Goal: Transaction & Acquisition: Purchase product/service

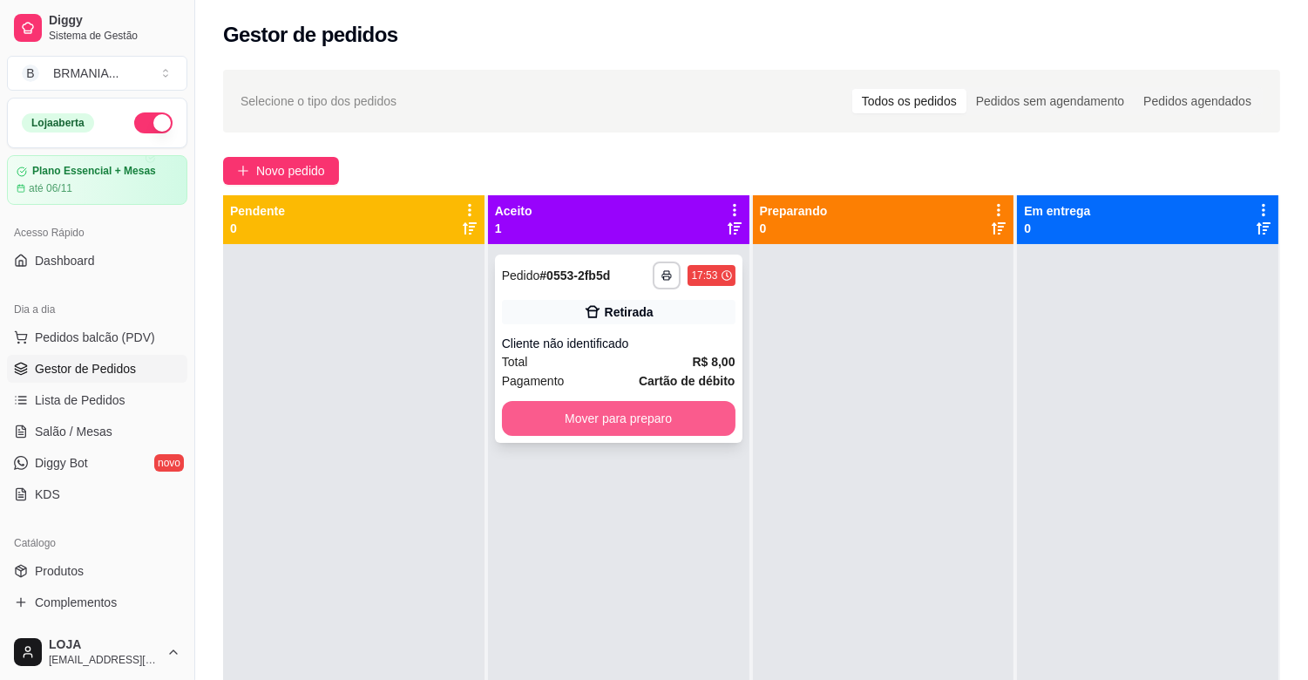
click at [657, 417] on button "Mover para preparo" at bounding box center [619, 418] width 234 height 35
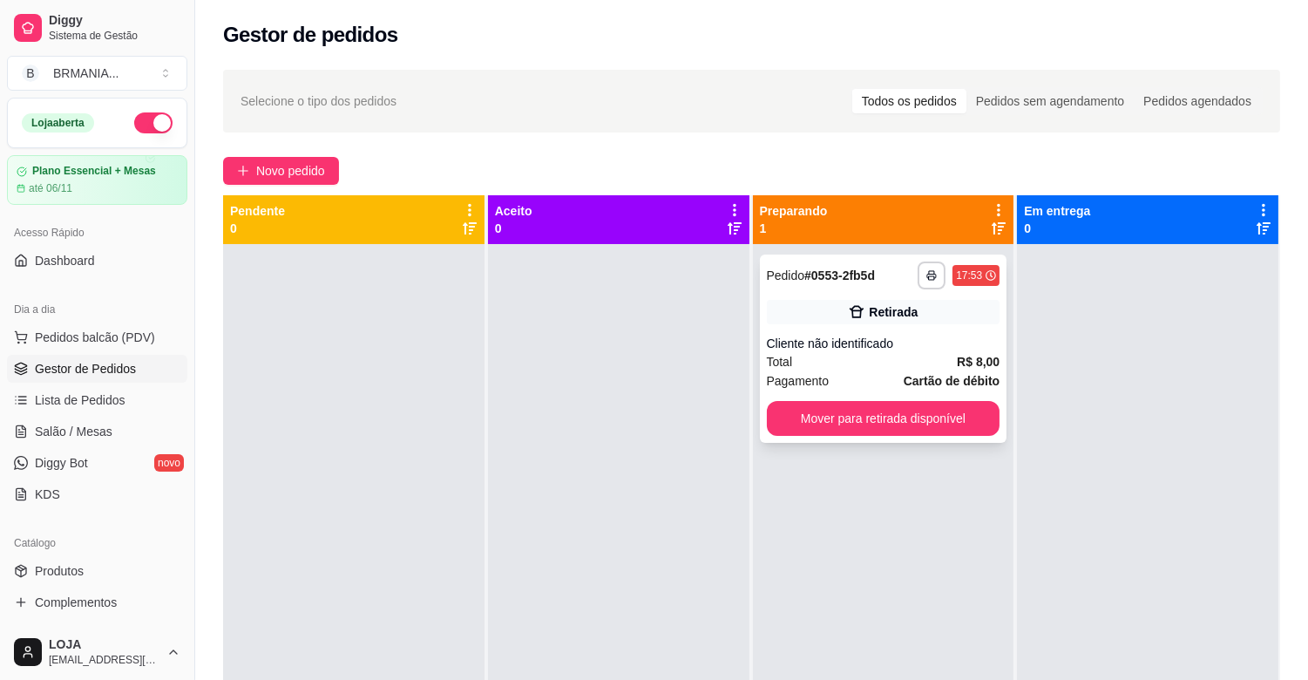
click at [848, 347] on div "Cliente não identificado" at bounding box center [884, 343] width 234 height 17
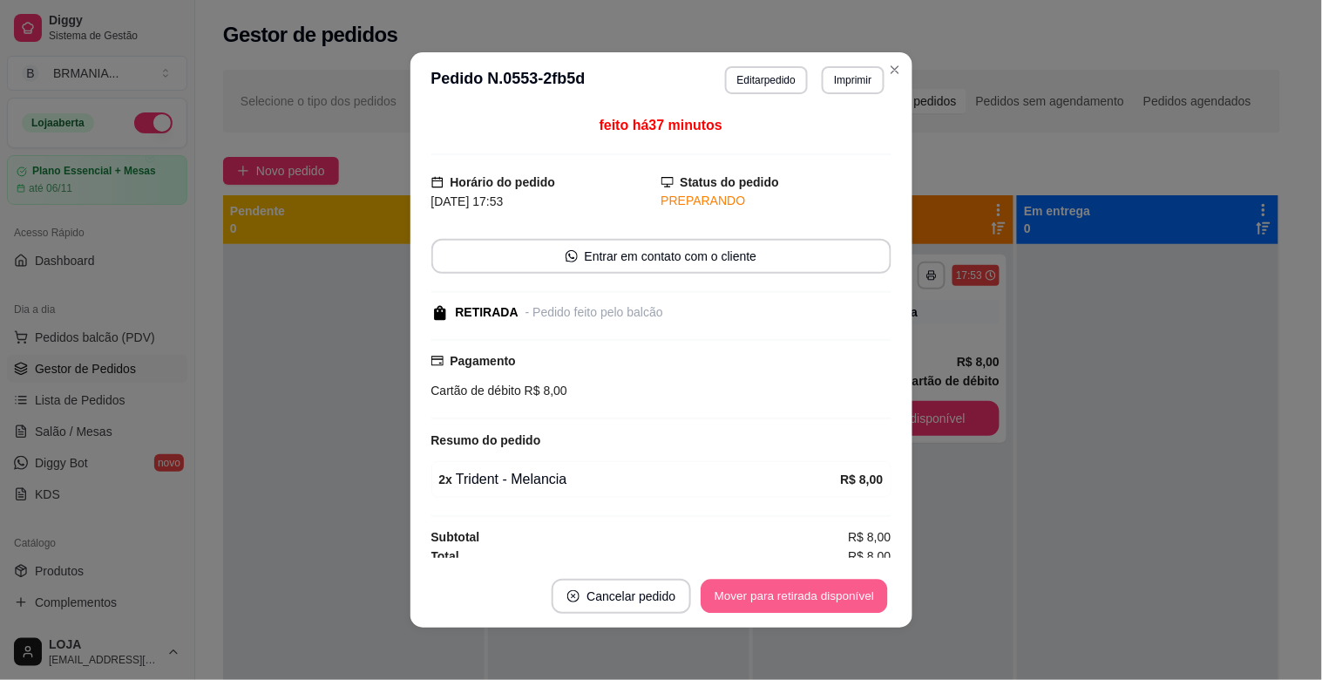
click at [861, 598] on button "Mover para retirada disponível" at bounding box center [795, 597] width 187 height 34
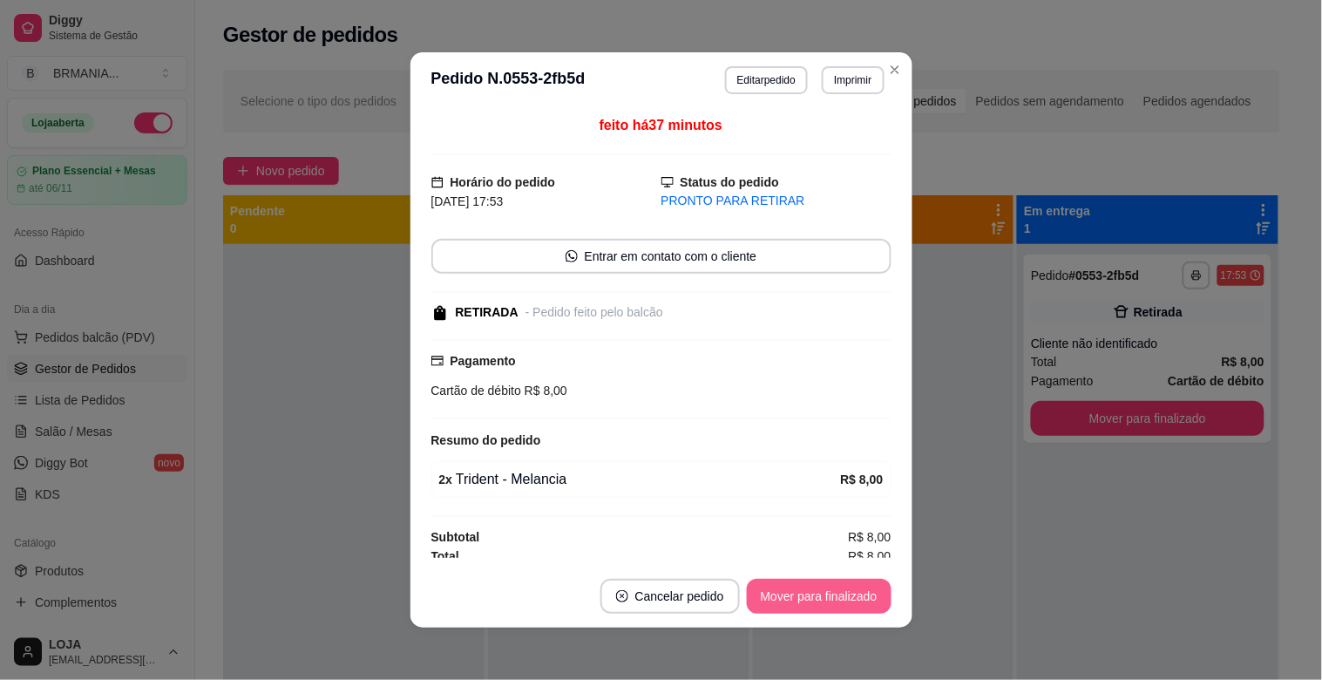
click at [861, 598] on button "Mover para finalizado" at bounding box center [819, 596] width 145 height 35
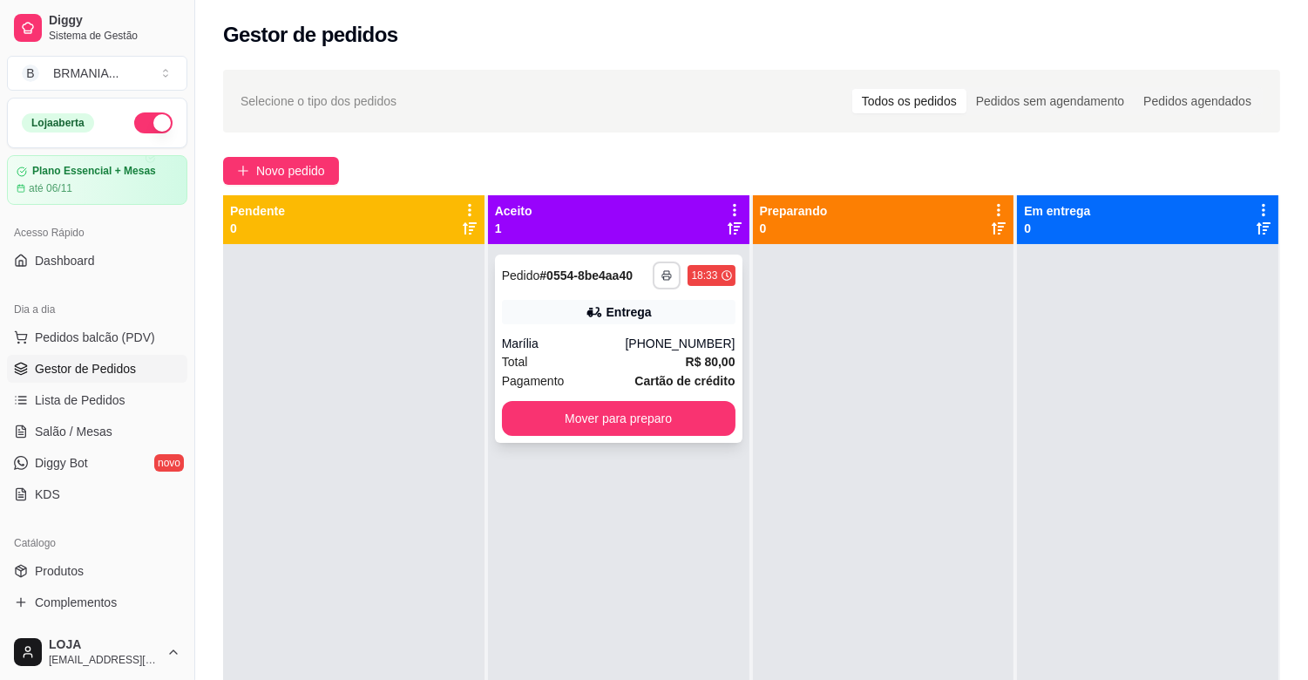
click at [662, 272] on icon "button" at bounding box center [667, 275] width 10 height 10
click at [648, 340] on button "IMPRESSORA" at bounding box center [615, 335] width 122 height 27
click at [657, 410] on button "Mover para preparo" at bounding box center [619, 418] width 234 height 35
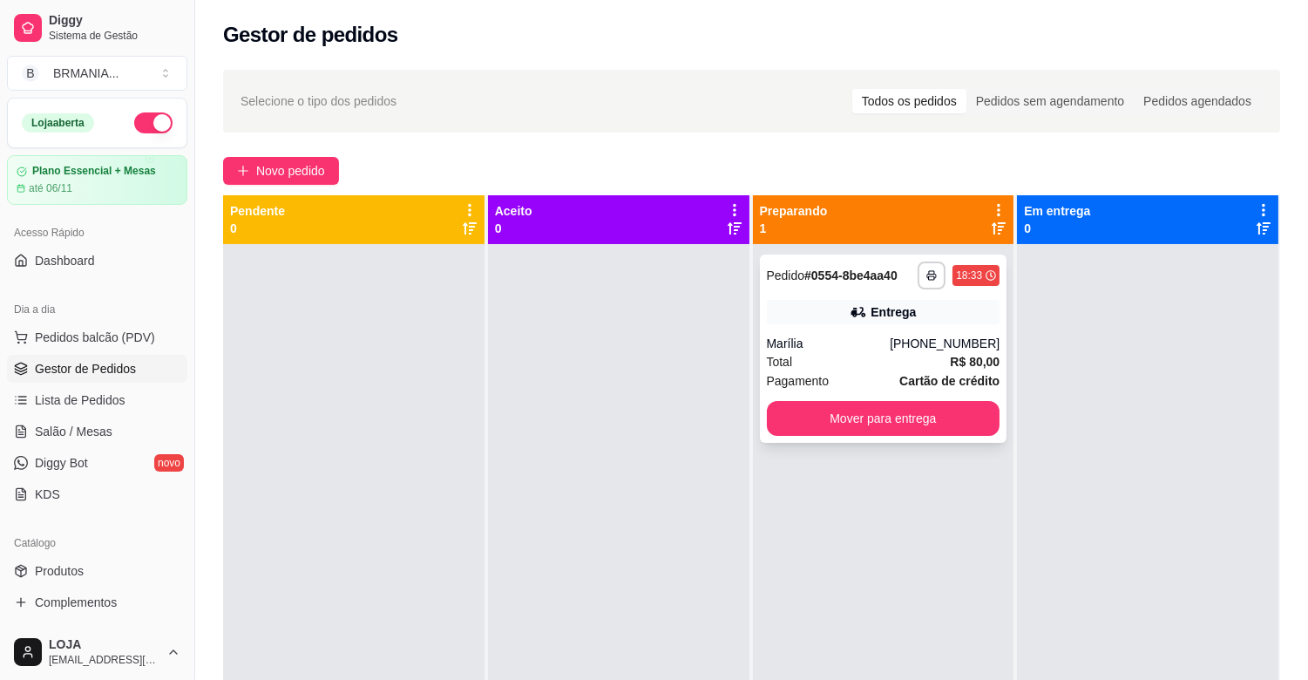
click at [977, 358] on strong "R$ 80,00" at bounding box center [975, 362] width 50 height 14
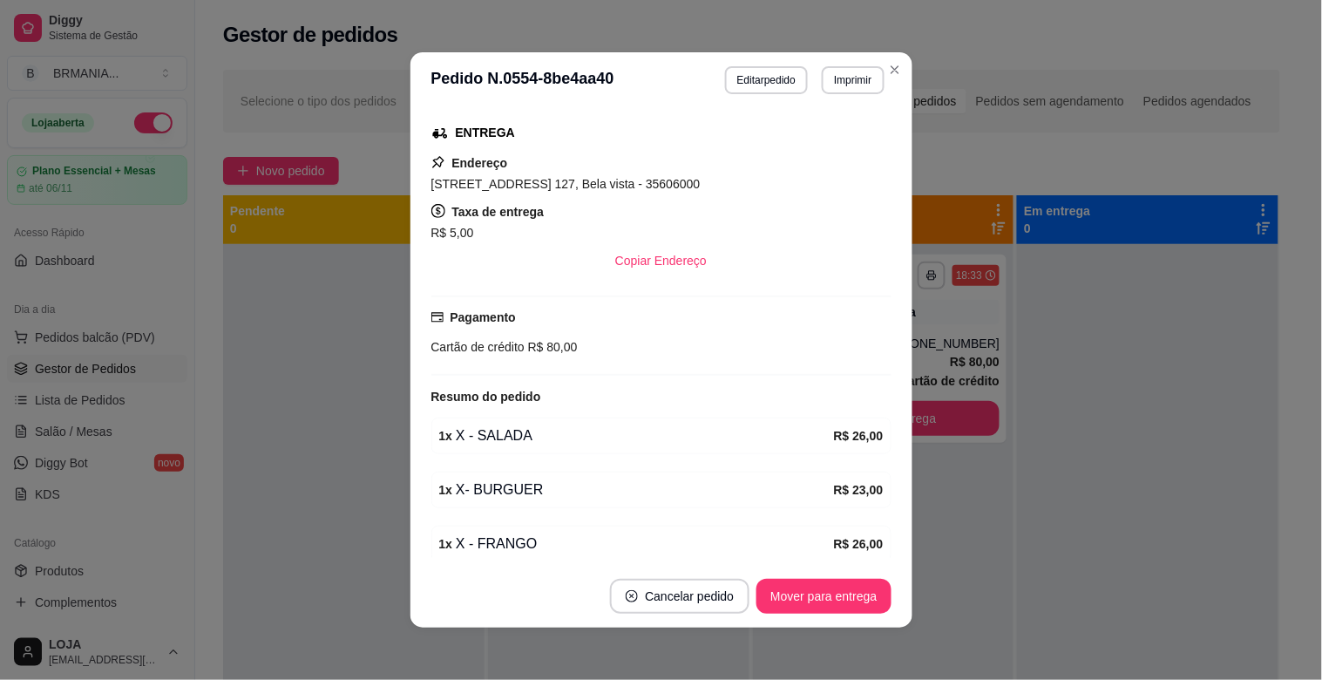
scroll to position [345, 0]
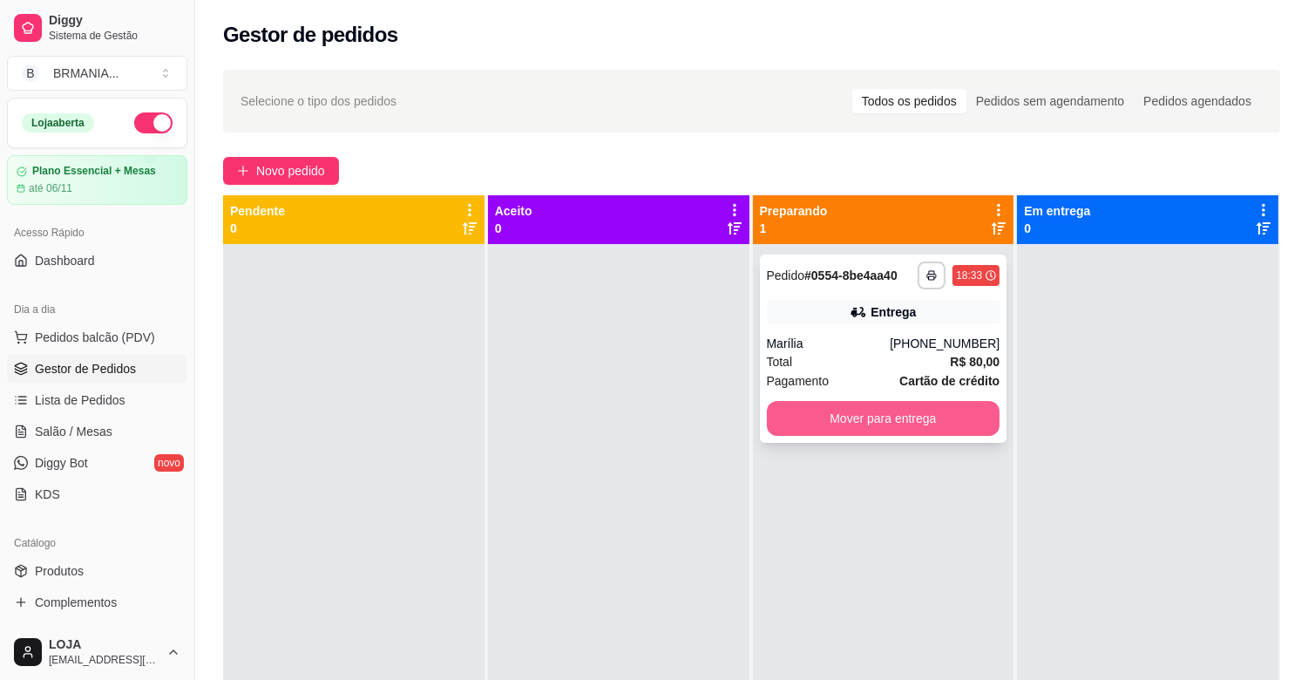
click at [865, 418] on button "Mover para entrega" at bounding box center [884, 418] width 234 height 35
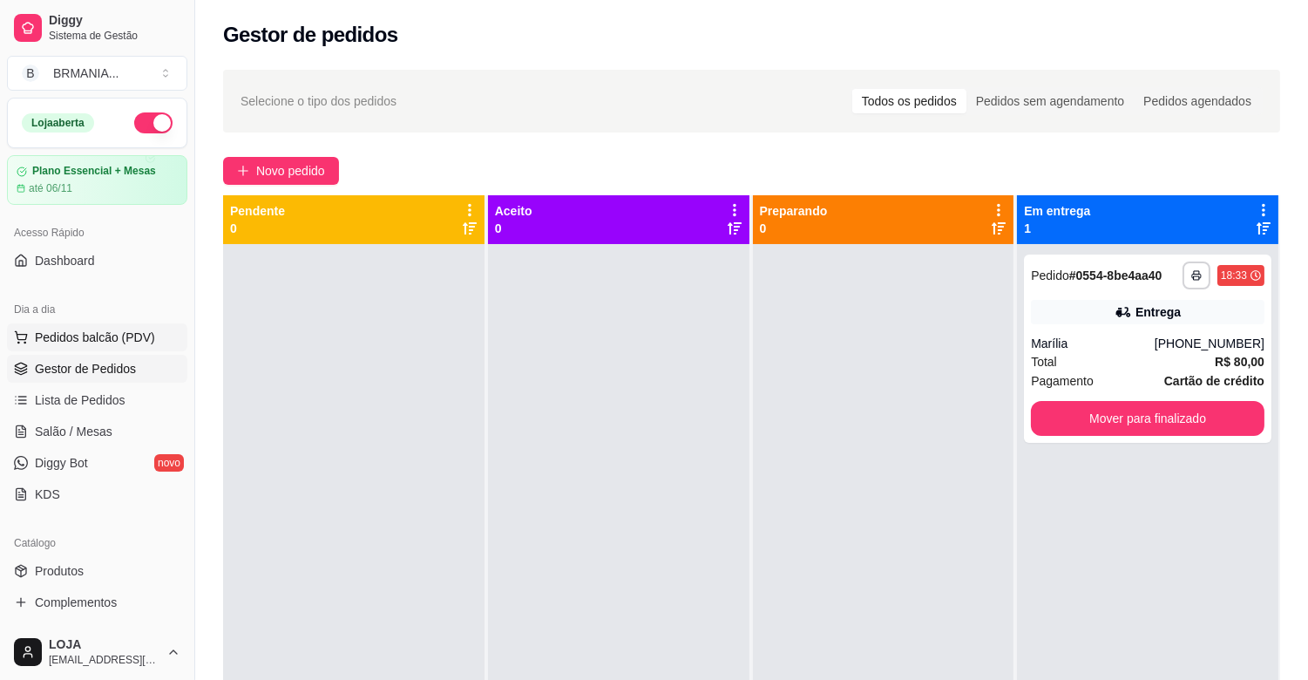
click at [97, 341] on span "Pedidos balcão (PDV)" at bounding box center [95, 337] width 120 height 17
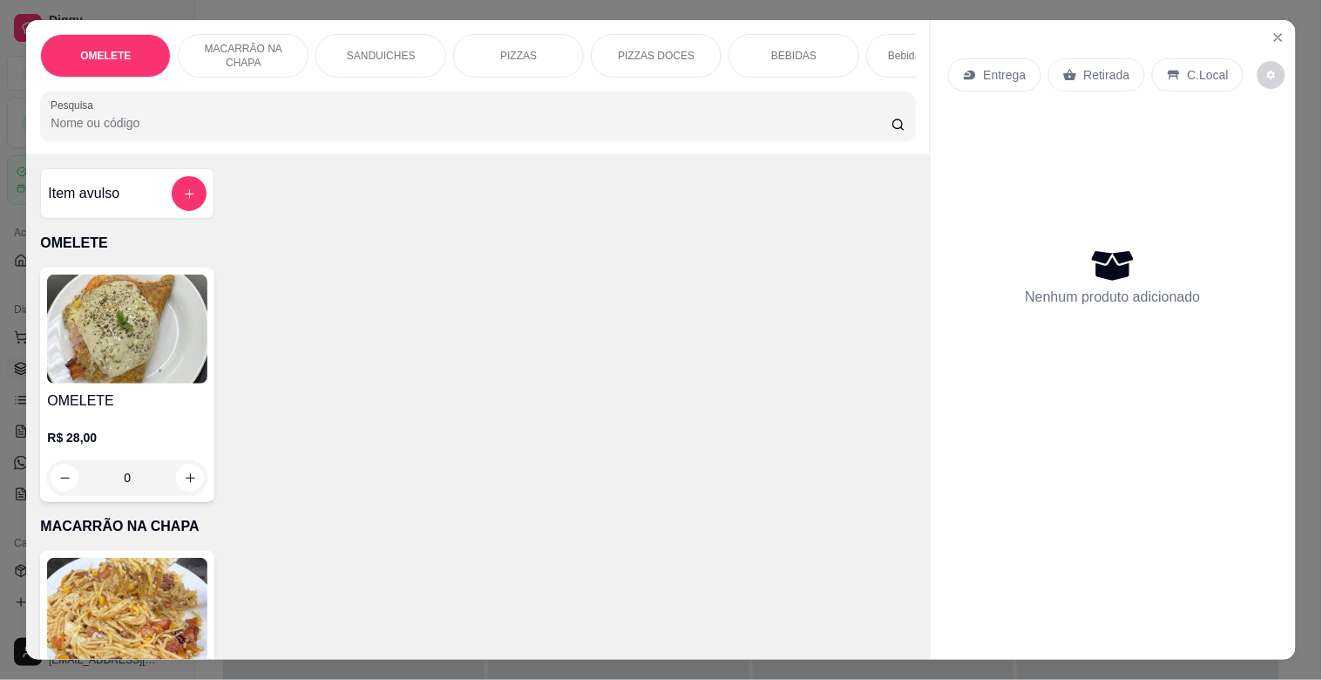
click at [429, 49] on div "SANDUICHES" at bounding box center [381, 56] width 131 height 44
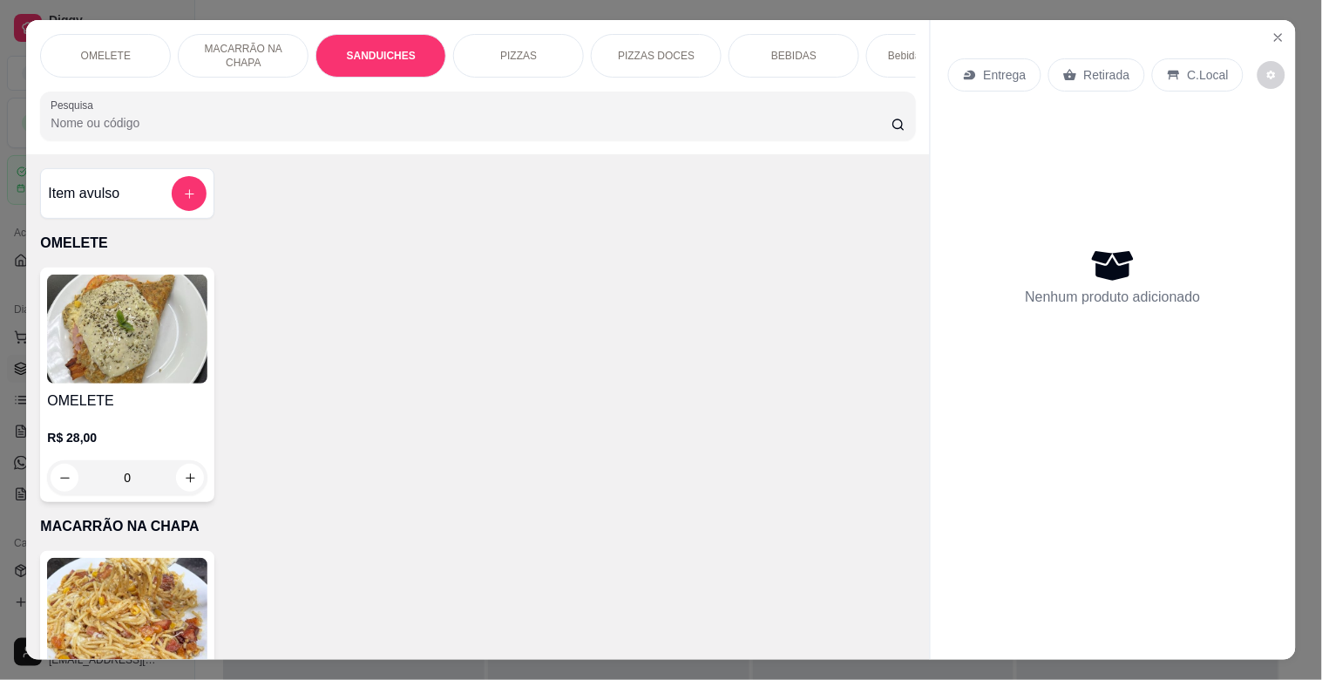
scroll to position [42, 0]
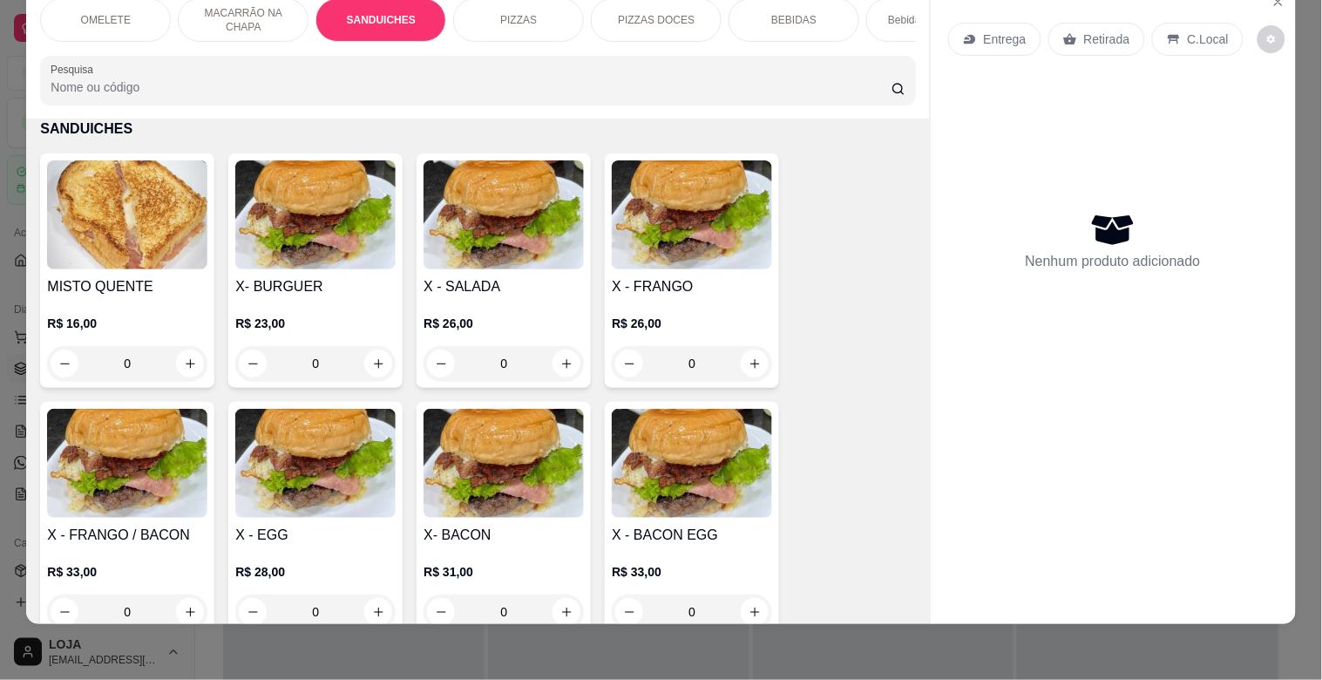
click at [302, 474] on img at bounding box center [315, 463] width 160 height 109
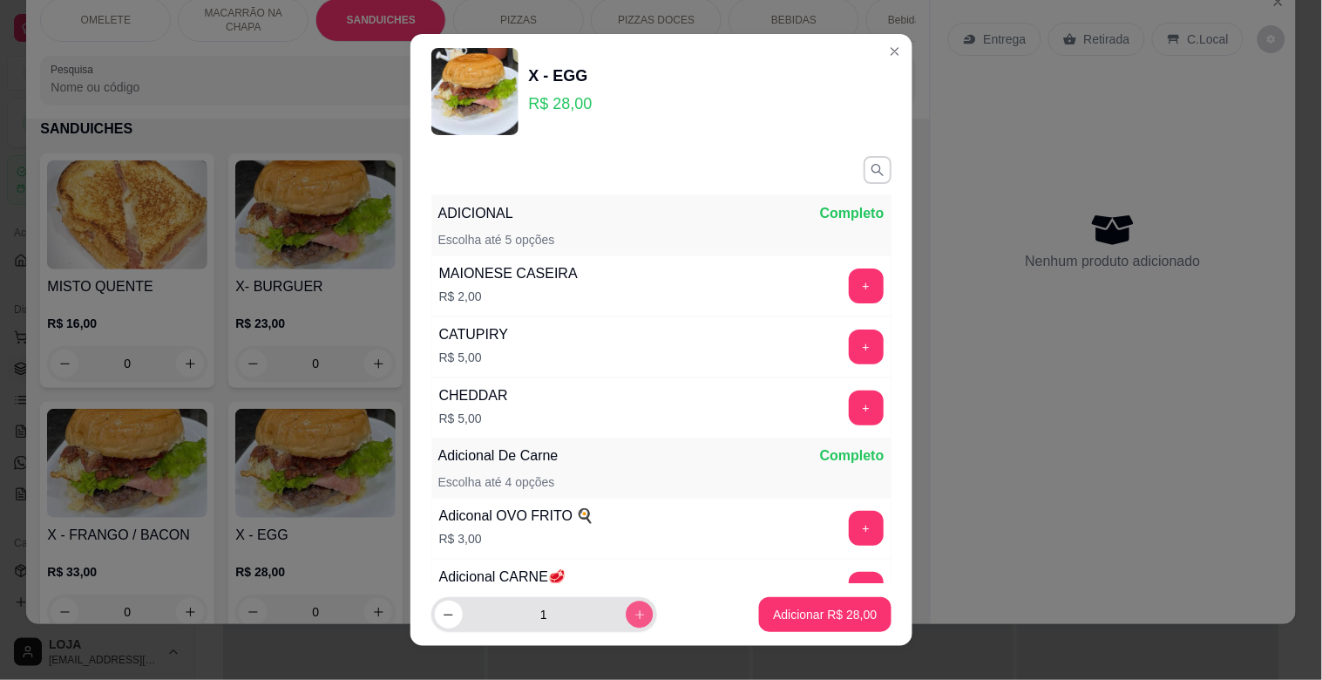
click at [633, 608] on icon "increase-product-quantity" at bounding box center [639, 614] width 13 height 13
type input "2"
click at [809, 620] on p "Adicionar R$ 56,00" at bounding box center [825, 614] width 101 height 17
type input "2"
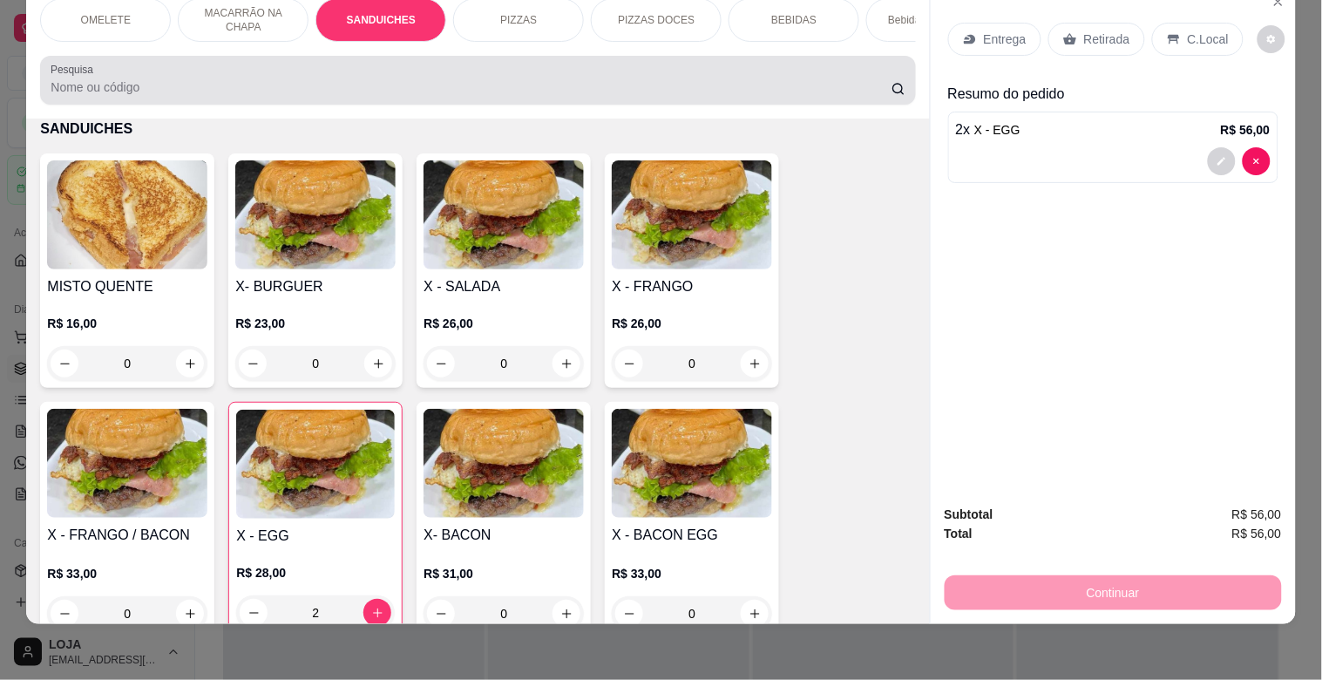
click at [754, 90] on input "Pesquisa" at bounding box center [471, 86] width 841 height 17
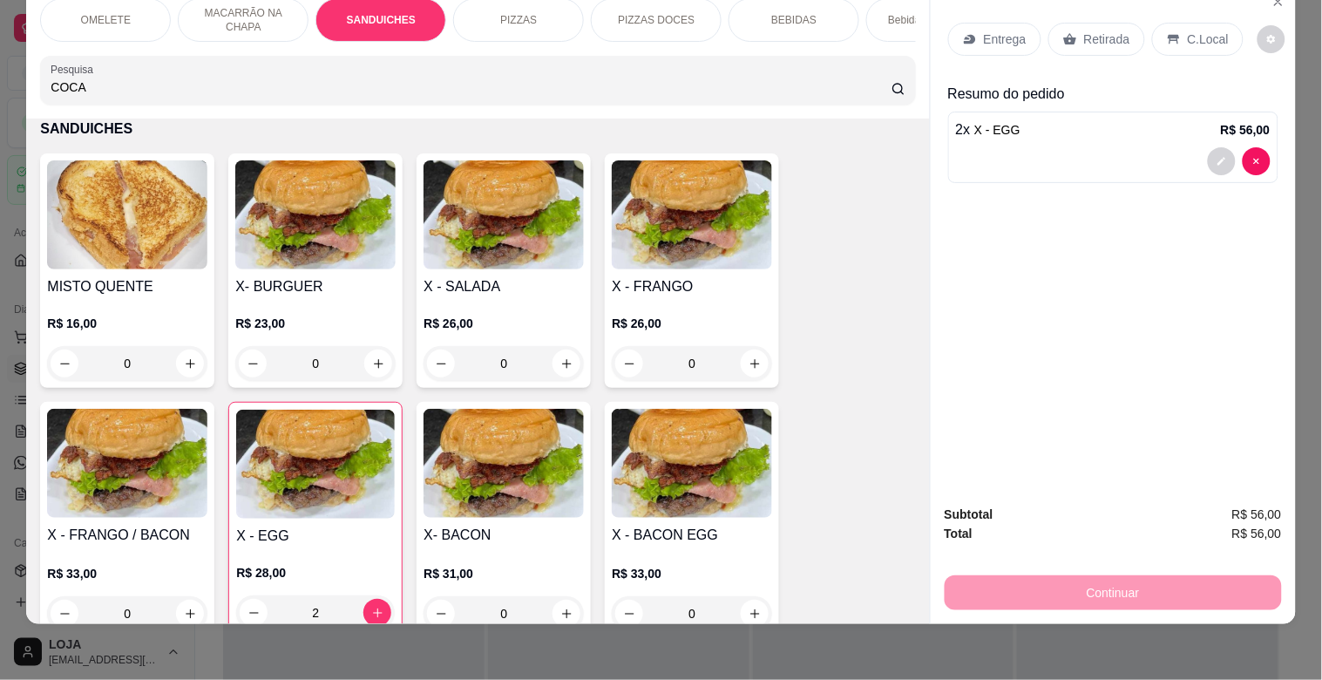
scroll to position [0, 0]
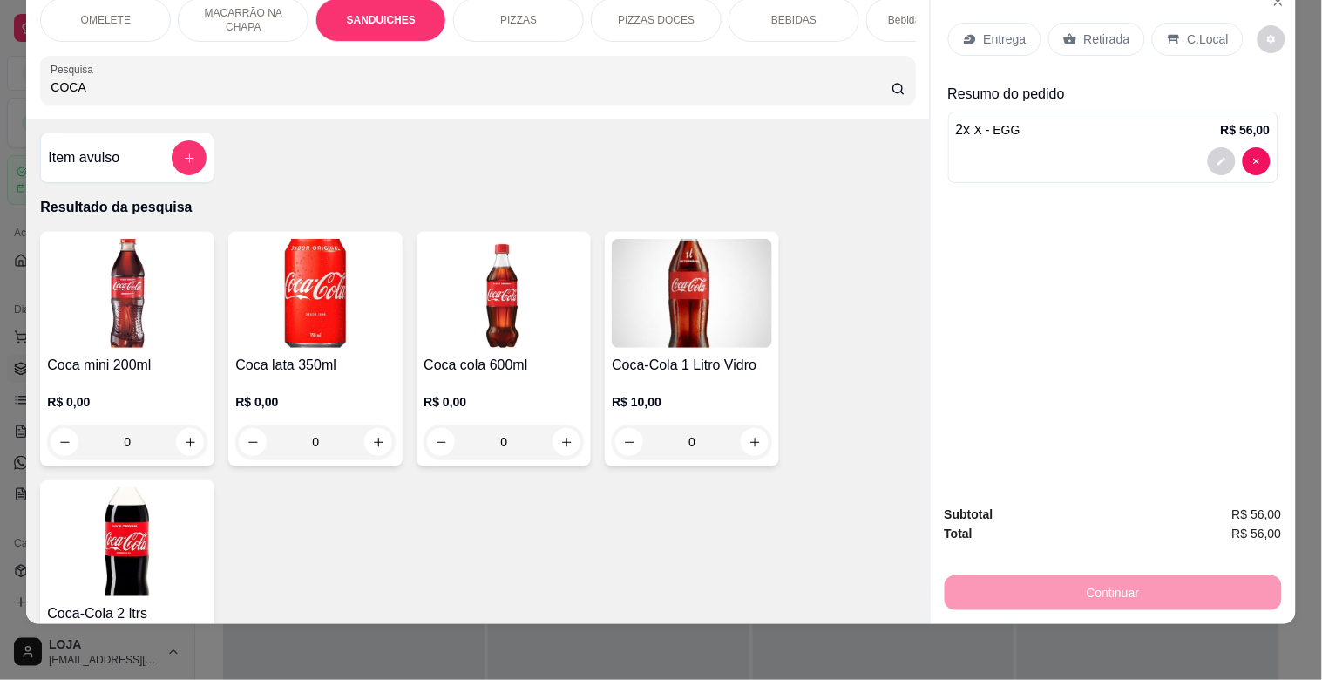
click at [142, 92] on input "COCA" at bounding box center [471, 86] width 841 height 17
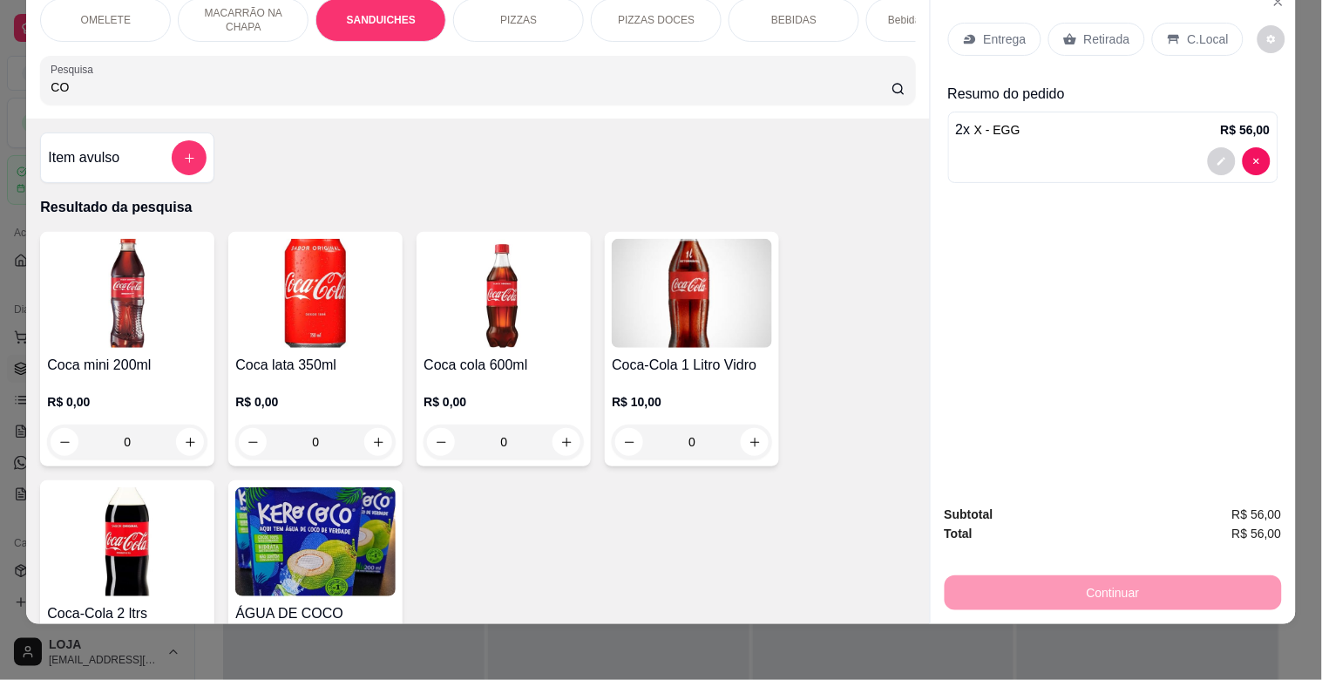
type input "C"
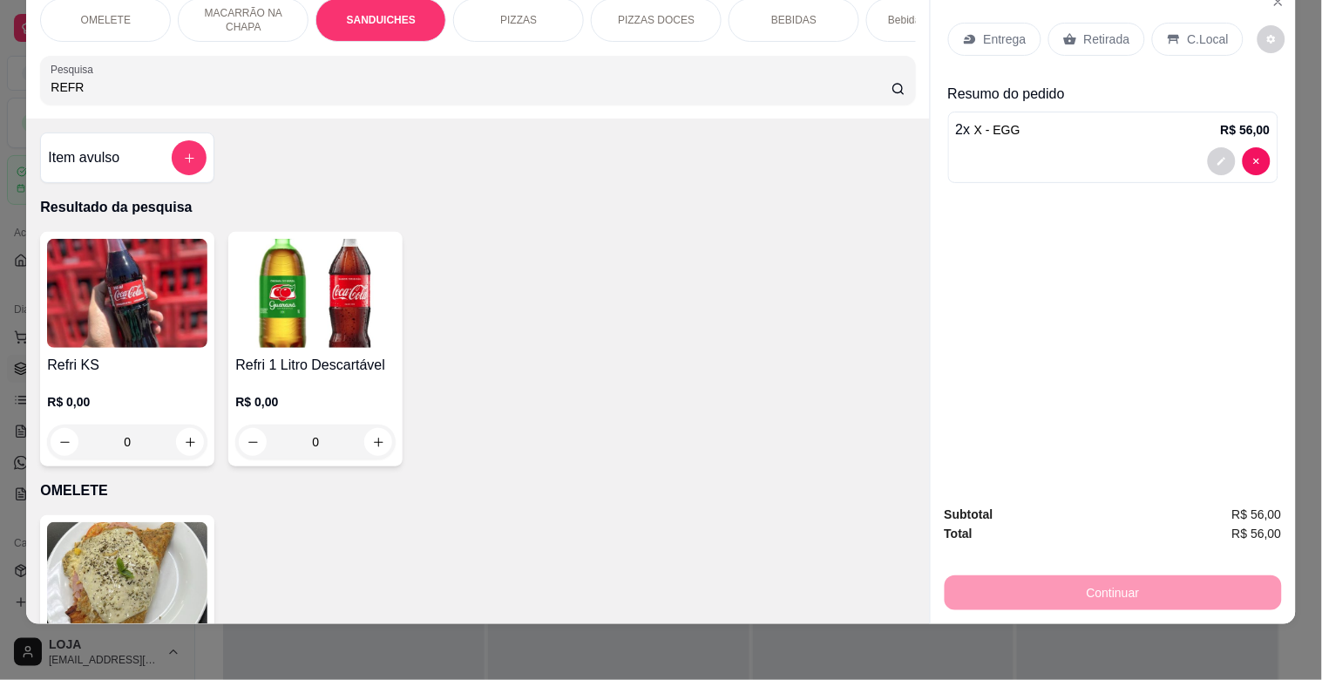
type input "REFR"
click at [343, 333] on img at bounding box center [315, 293] width 160 height 109
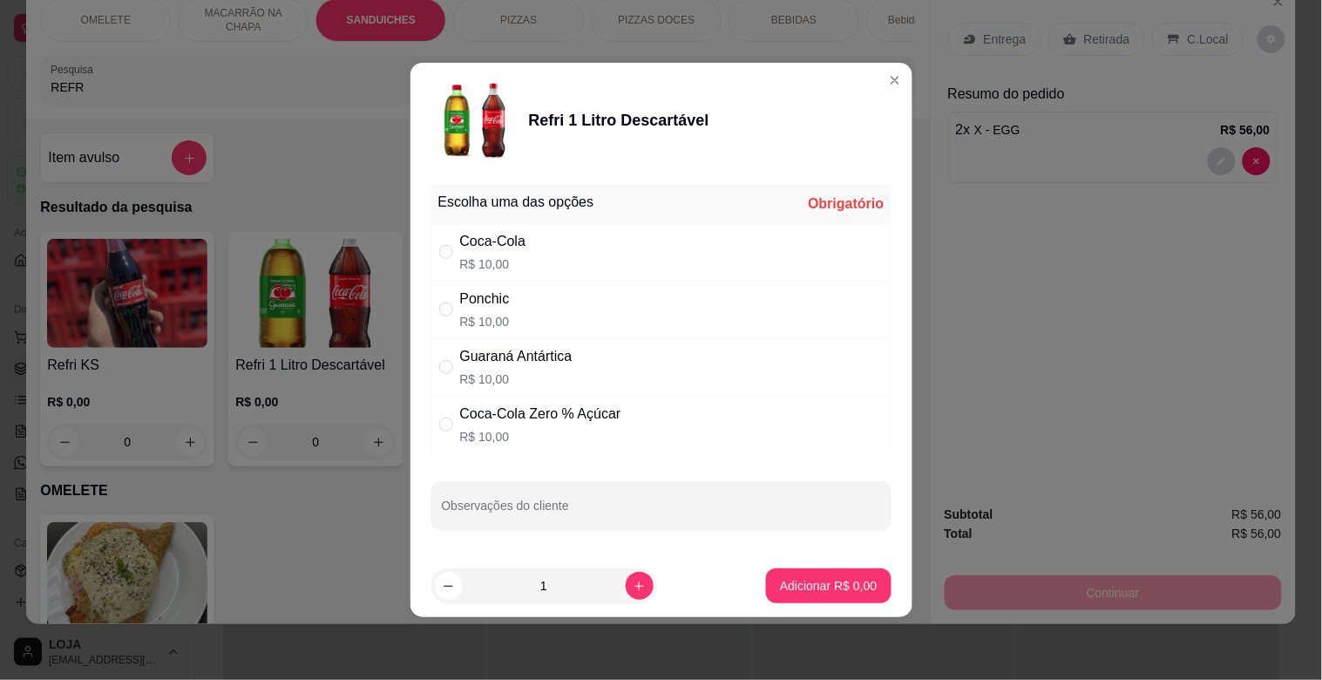
click at [571, 250] on div "Coca-Cola R$ 10,00" at bounding box center [661, 252] width 460 height 58
radio input "true"
click at [818, 587] on p "Adicionar R$ 10,00" at bounding box center [825, 585] width 104 height 17
type input "1"
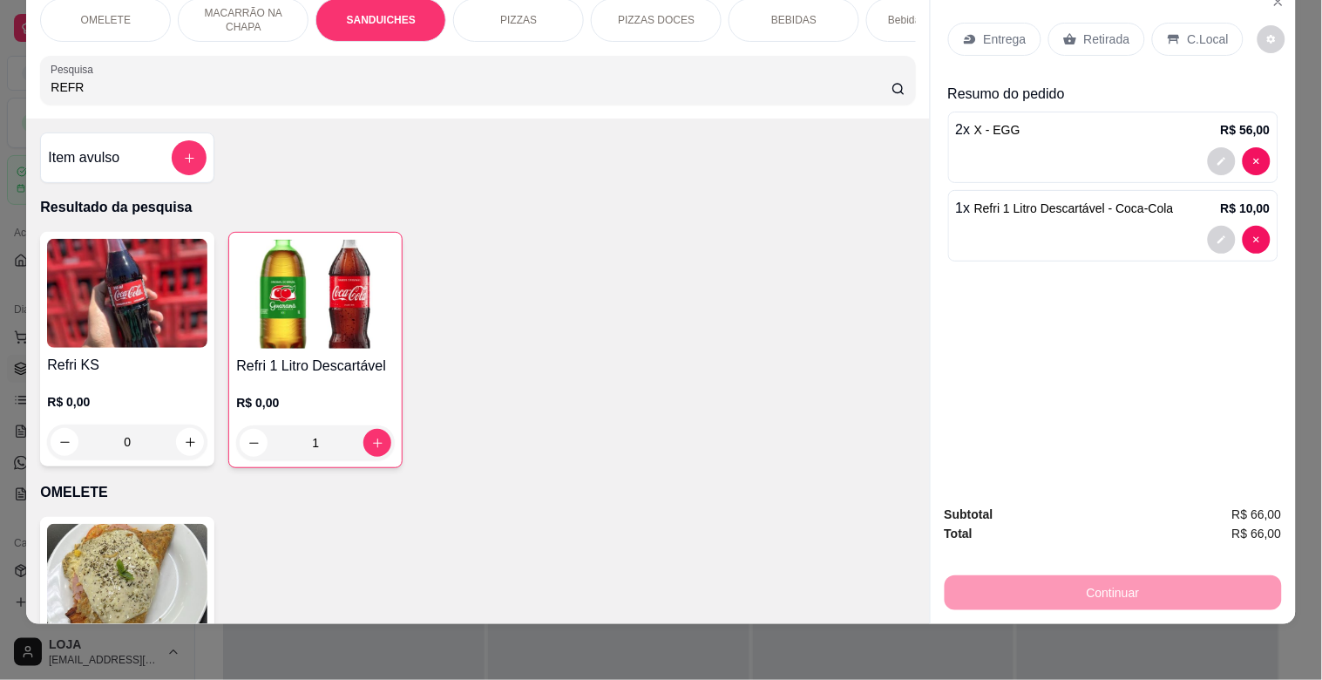
click at [1026, 23] on div "Entrega" at bounding box center [994, 39] width 93 height 33
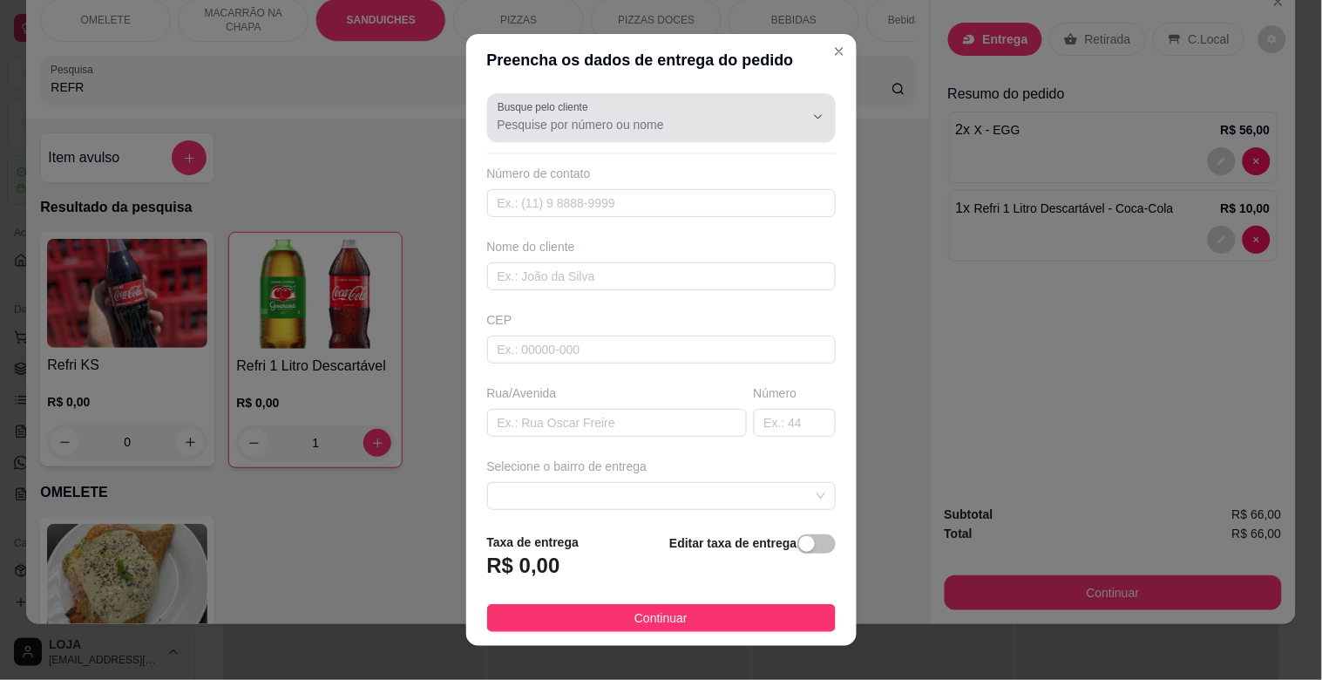
click at [684, 136] on div "Busque pelo cliente" at bounding box center [661, 117] width 349 height 49
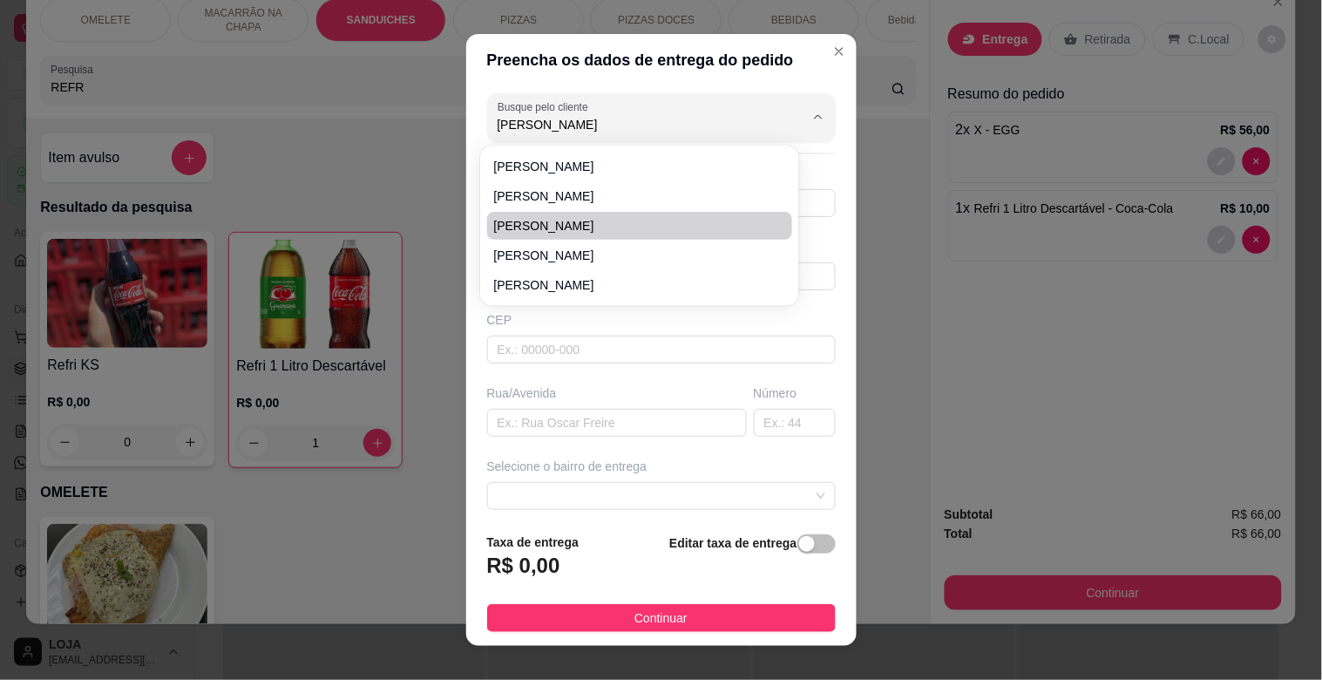
click at [638, 219] on span "[PERSON_NAME]" at bounding box center [631, 225] width 275 height 17
type input "[PERSON_NAME]"
type input "37999837989"
type input "[PERSON_NAME]"
type input "35606000"
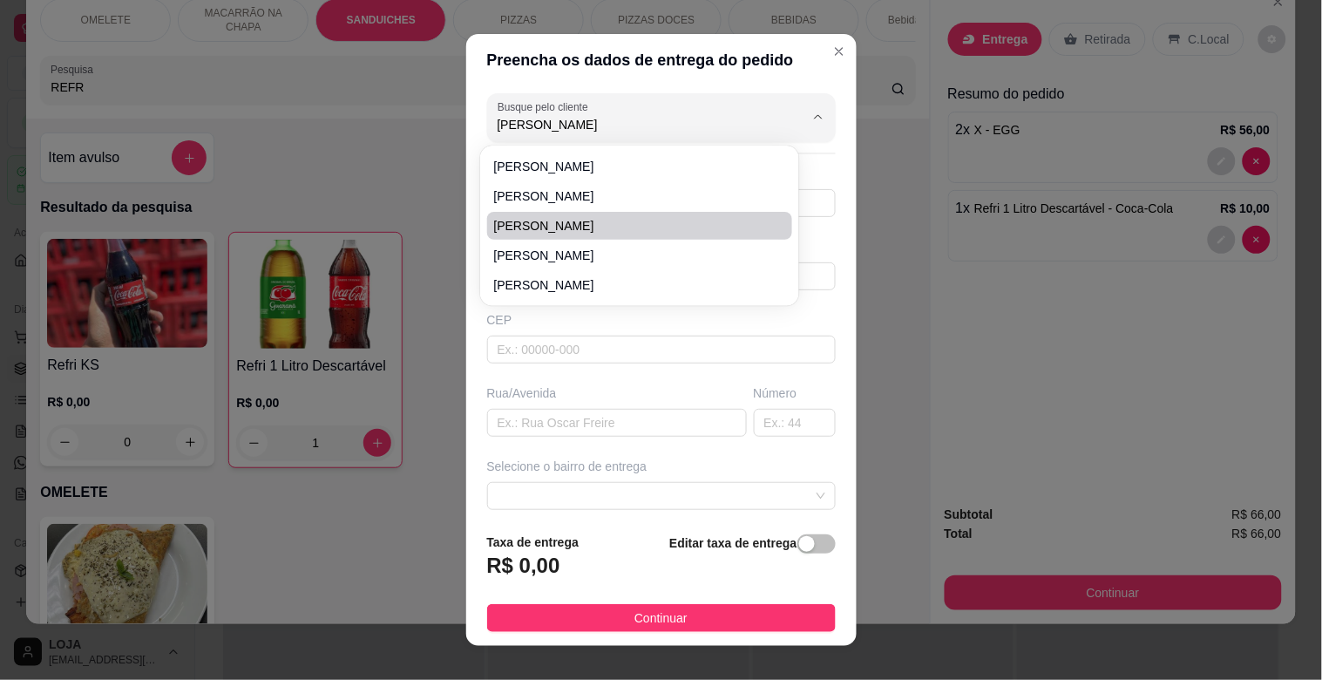
type input "Professor [PERSON_NAME]"
type input "251"
type input "[PERSON_NAME]"
type input "Rose fleur"
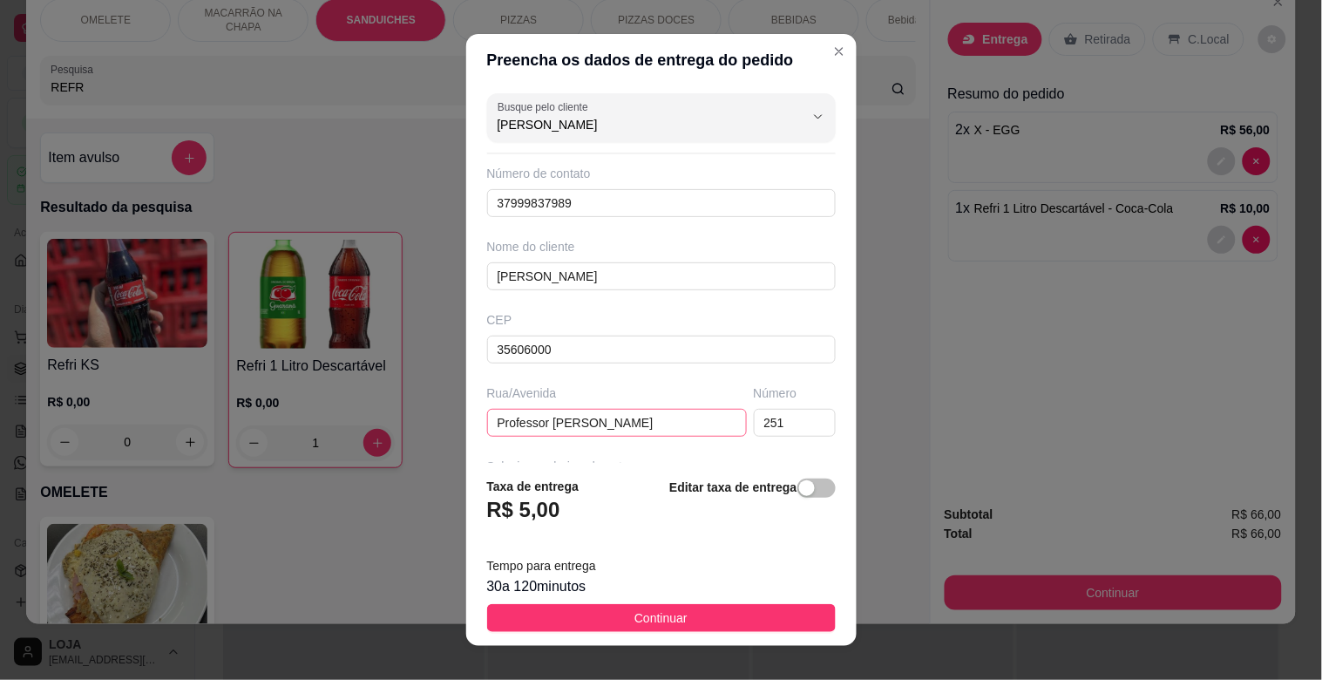
type input "[PERSON_NAME]"
drag, startPoint x: 598, startPoint y: 420, endPoint x: 465, endPoint y: 420, distance: 132.5
click at [499, 420] on input "Professor [PERSON_NAME]" at bounding box center [617, 423] width 260 height 28
click at [466, 420] on div "Busque pelo cliente [PERSON_NAME] Número de contato 37999837989 Nome do cliente…" at bounding box center [661, 274] width 390 height 377
drag, startPoint x: 603, startPoint y: 423, endPoint x: 485, endPoint y: 421, distance: 117.7
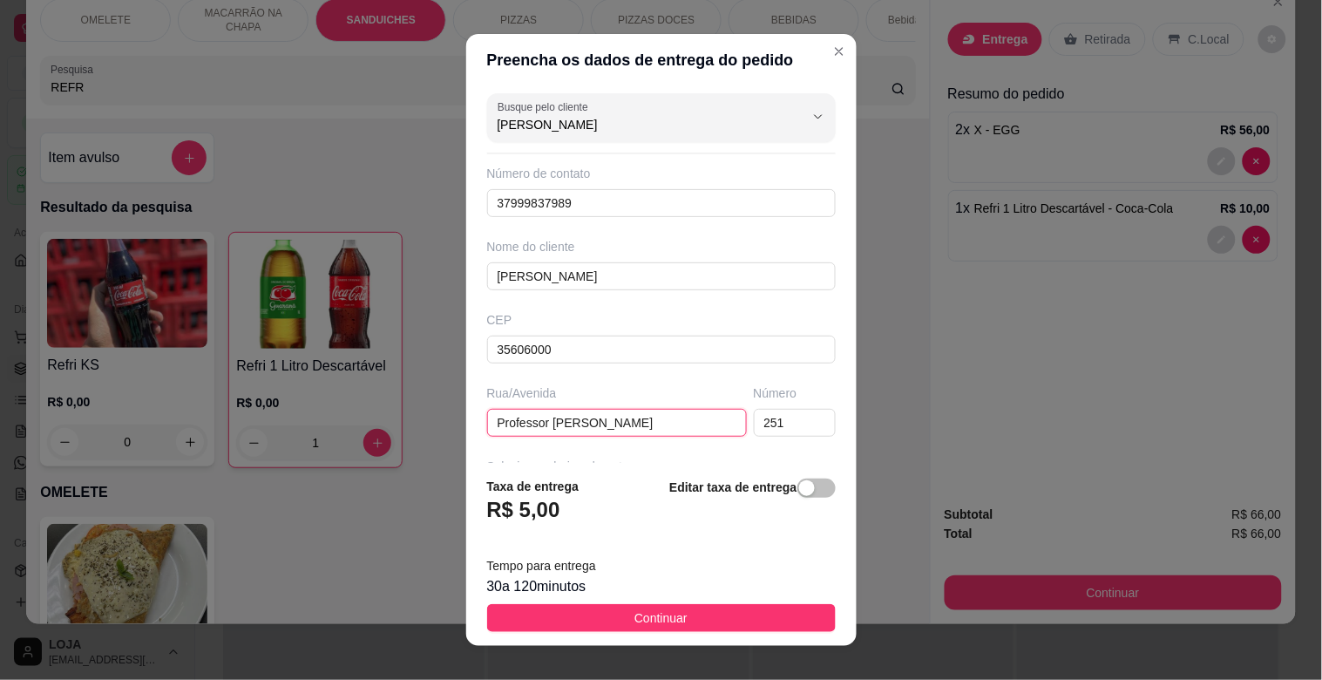
click at [491, 421] on input "Professor [PERSON_NAME]" at bounding box center [617, 423] width 260 height 28
type input "[PERSON_NAME]"
drag, startPoint x: 773, startPoint y: 425, endPoint x: 717, endPoint y: 424, distance: 55.8
click at [717, 424] on div "Rua/[STREET_ADDRESS][PERSON_NAME]" at bounding box center [662, 410] width 356 height 52
click at [761, 420] on input "6750A" at bounding box center [795, 423] width 82 height 28
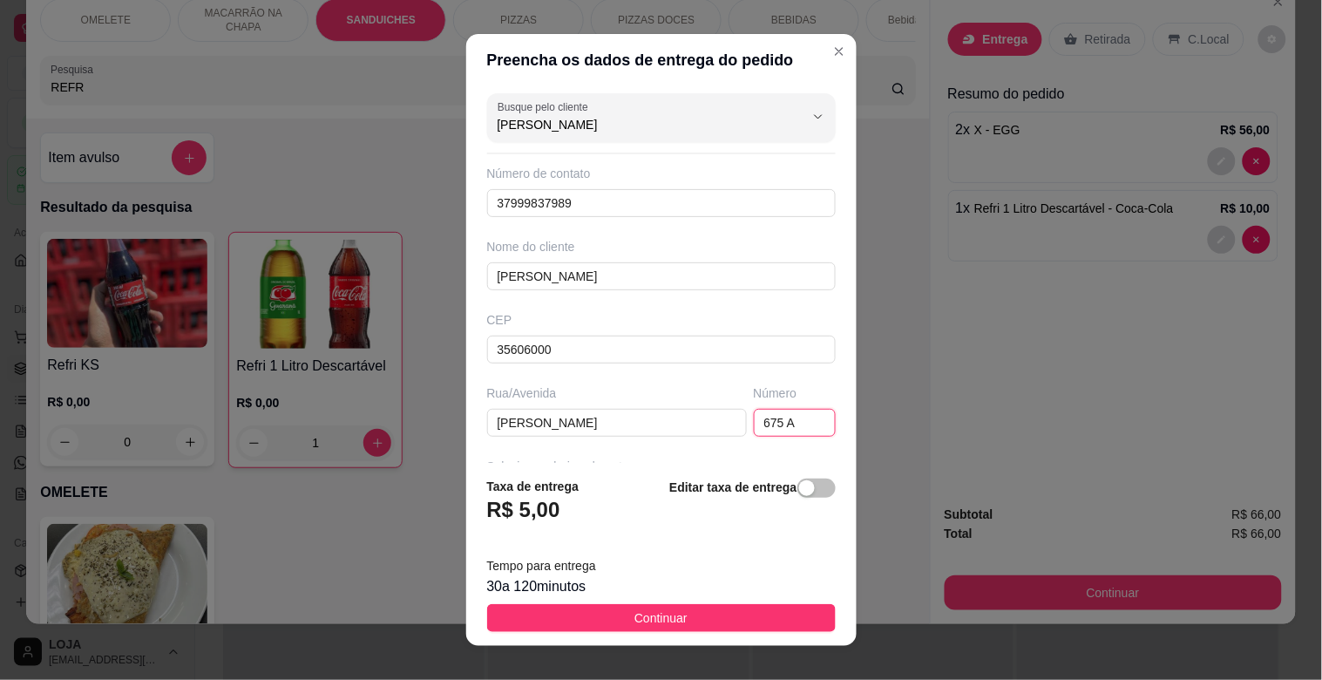
type input "675 A"
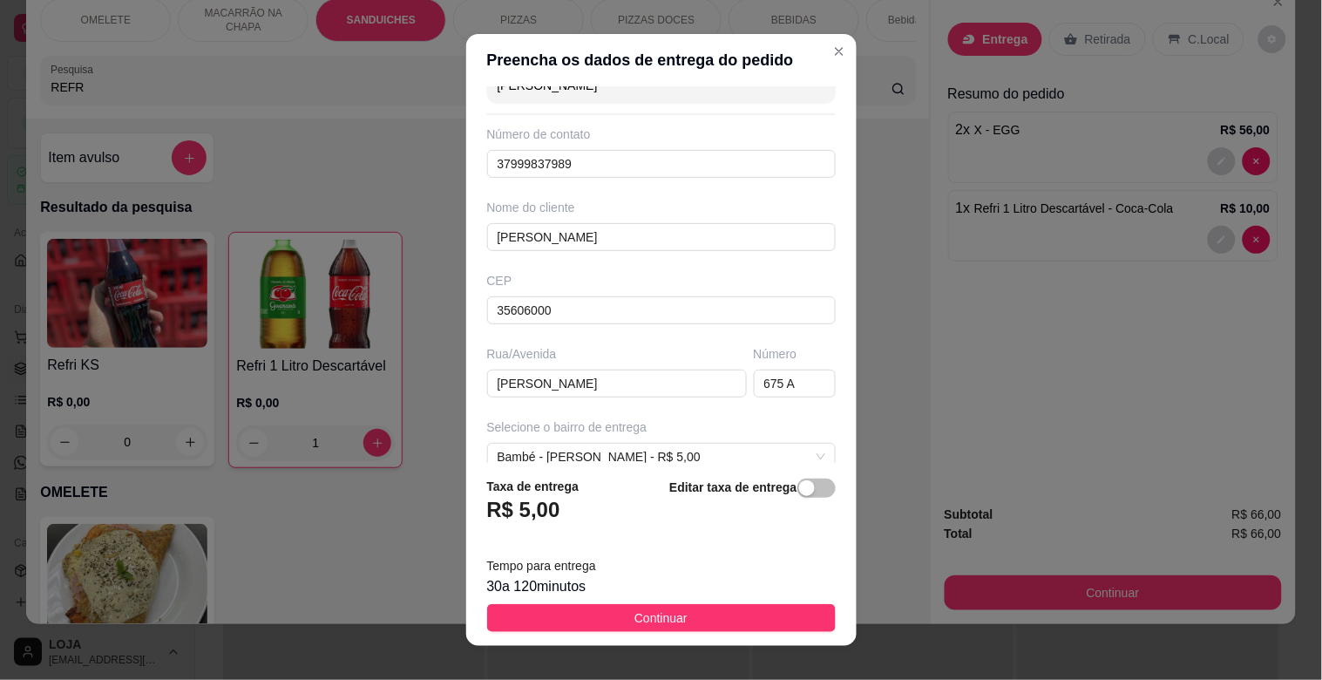
scroll to position [77, 0]
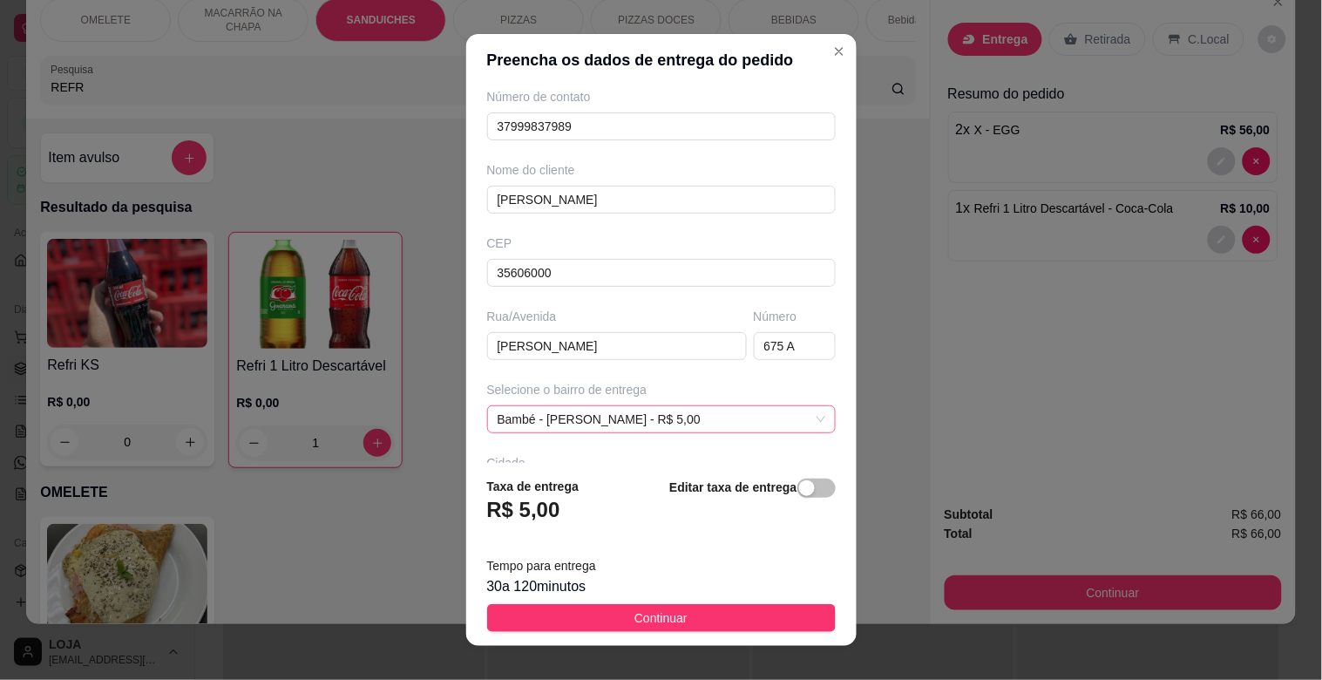
click at [787, 413] on span "Bambé - [PERSON_NAME] - R$ 5,00" at bounding box center [662, 419] width 328 height 26
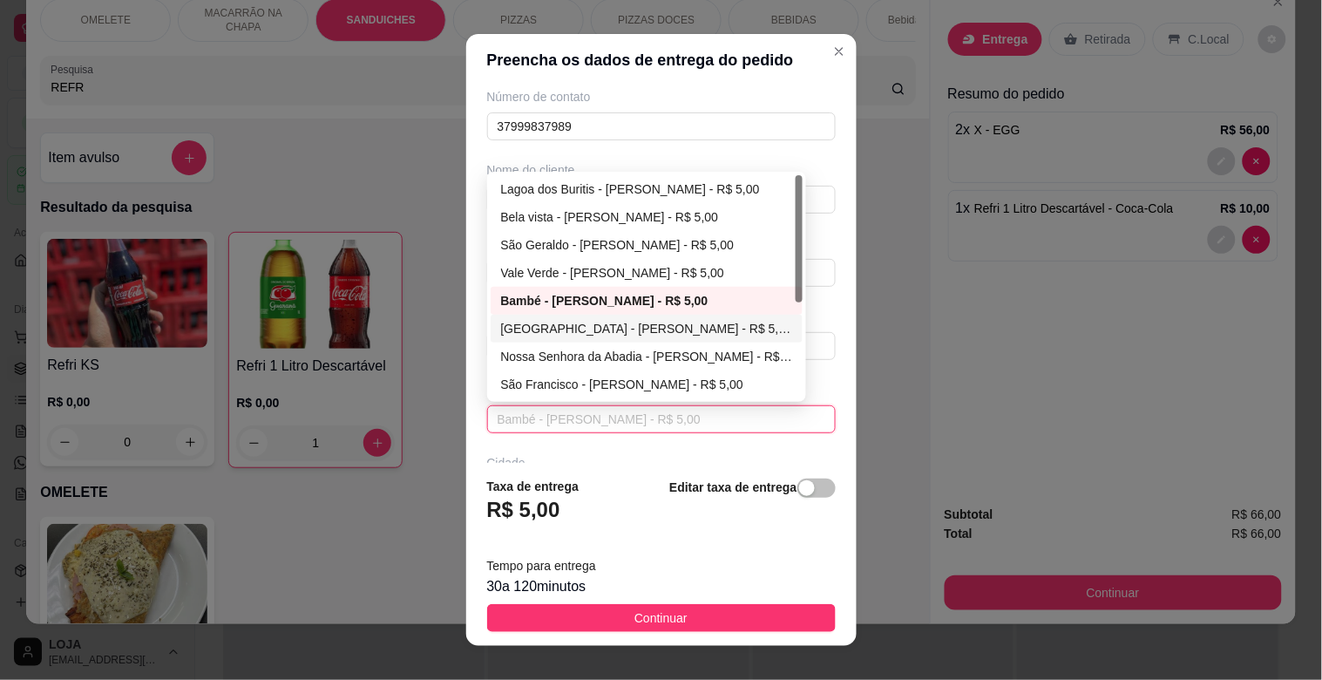
click at [567, 322] on div "[GEOGRAPHIC_DATA] - [PERSON_NAME] - R$ 5,00" at bounding box center [647, 328] width 292 height 19
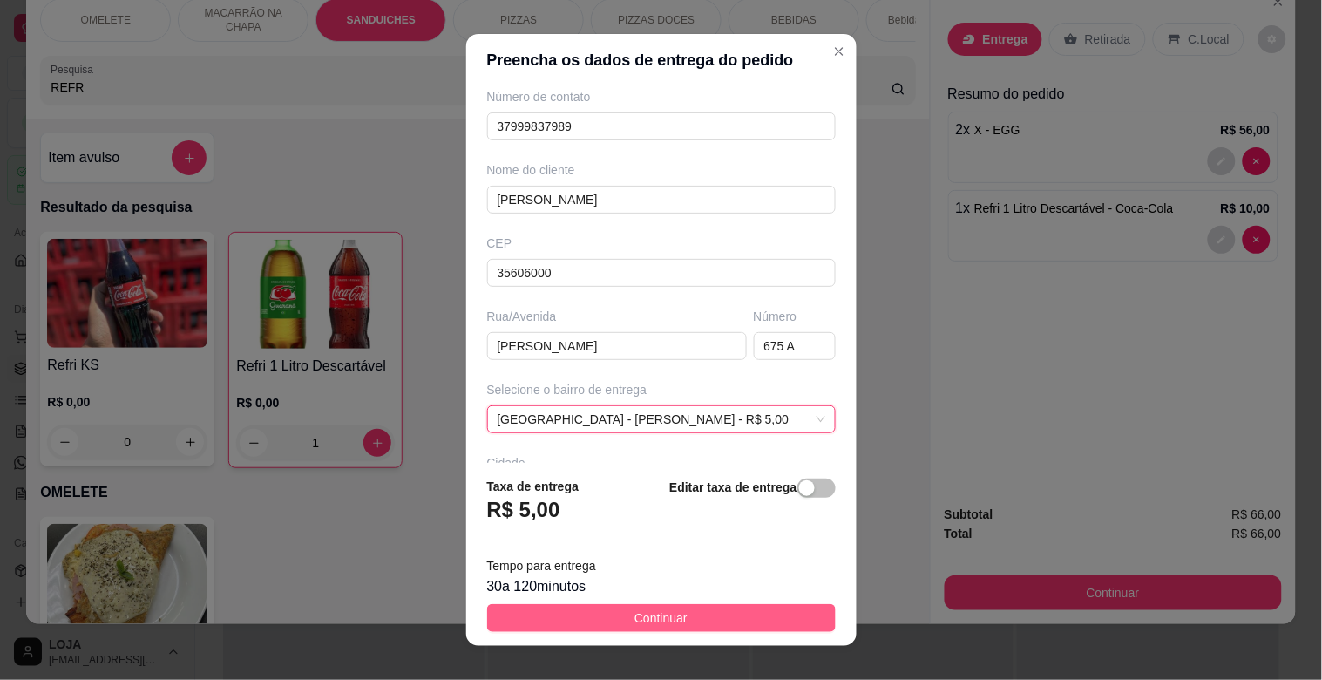
click at [704, 621] on button "Continuar" at bounding box center [661, 618] width 349 height 28
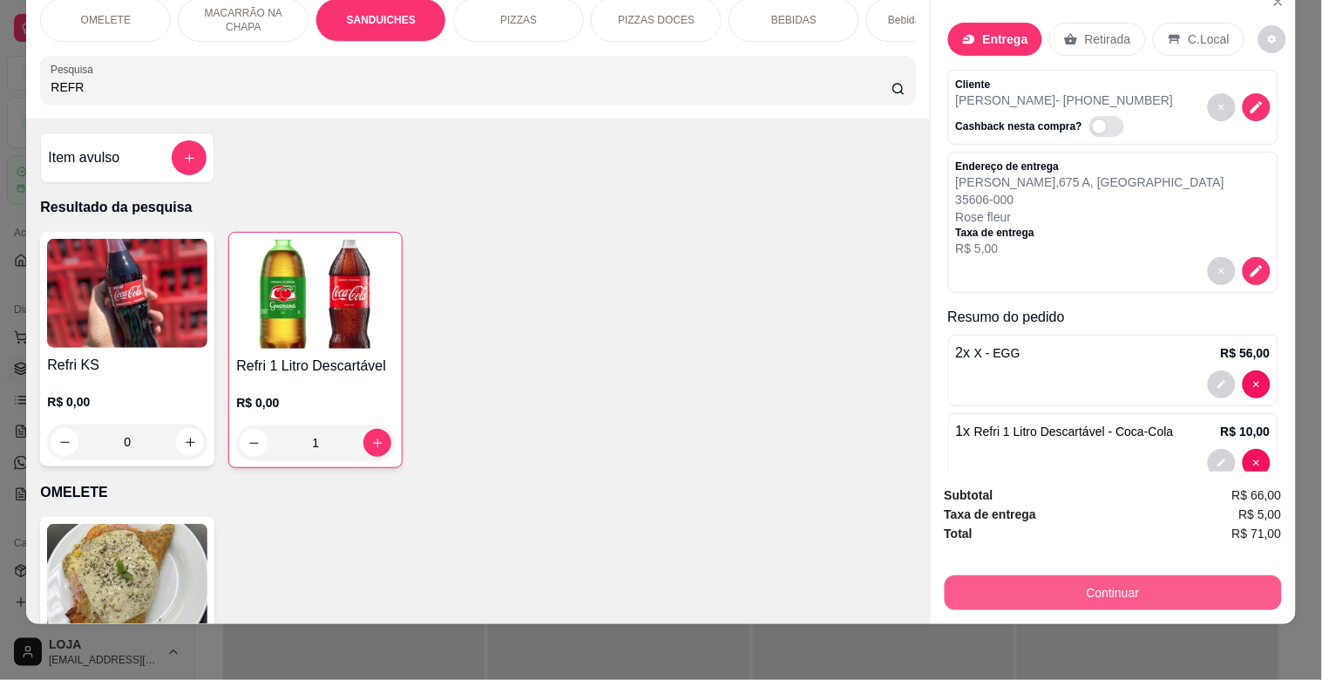
click at [1183, 575] on button "Continuar" at bounding box center [1113, 592] width 337 height 35
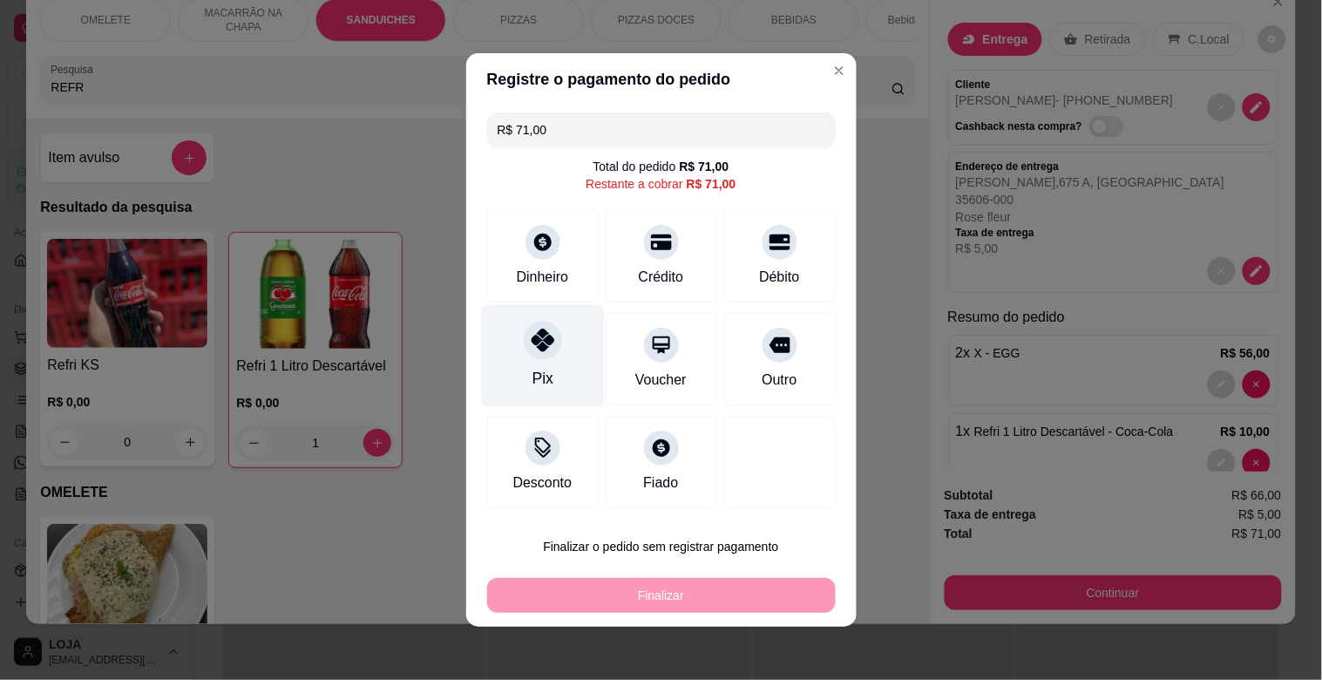
click at [500, 344] on div "Pix" at bounding box center [542, 356] width 123 height 102
type input "R$ 0,00"
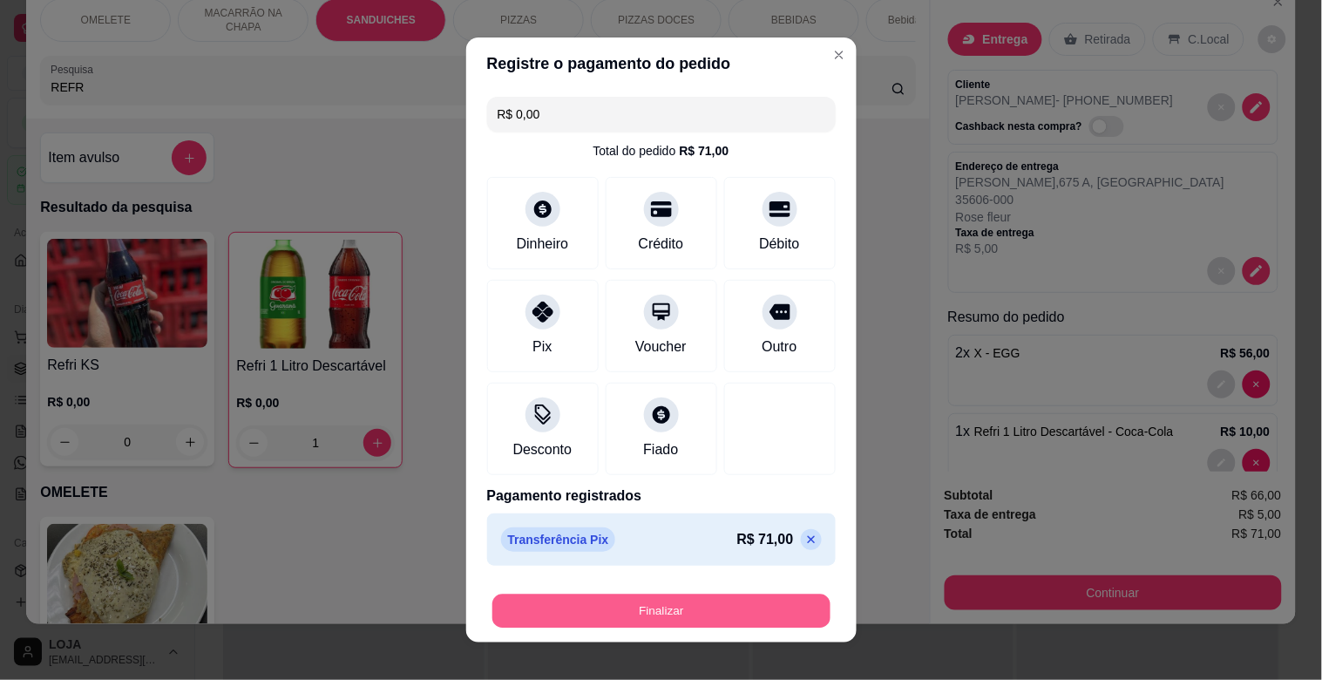
click at [633, 612] on button "Finalizar" at bounding box center [661, 611] width 338 height 34
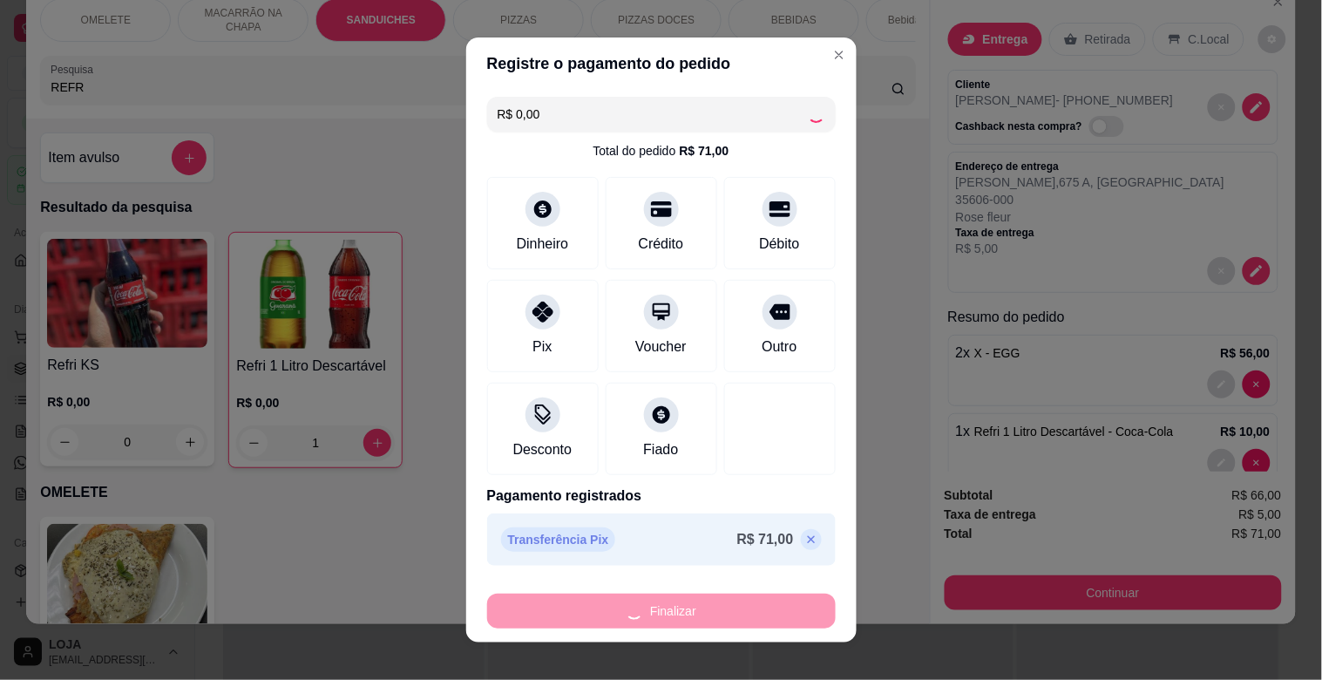
type input "0"
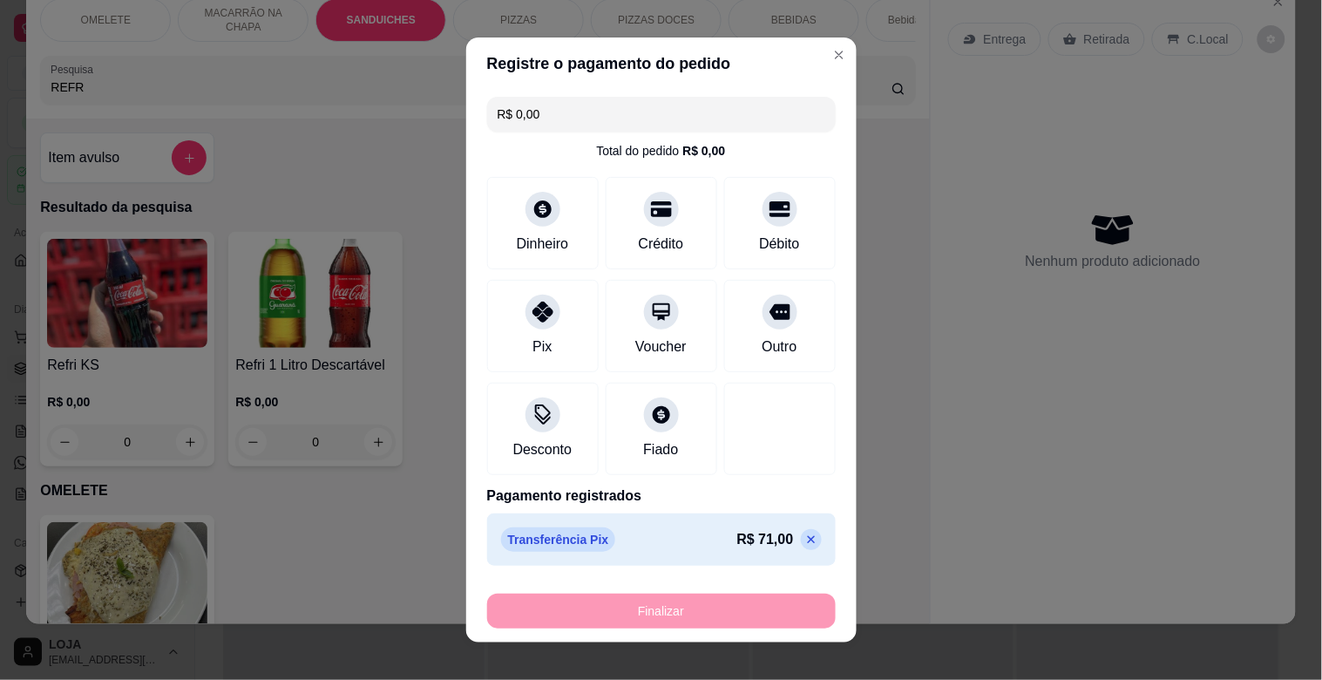
type input "-R$ 71,00"
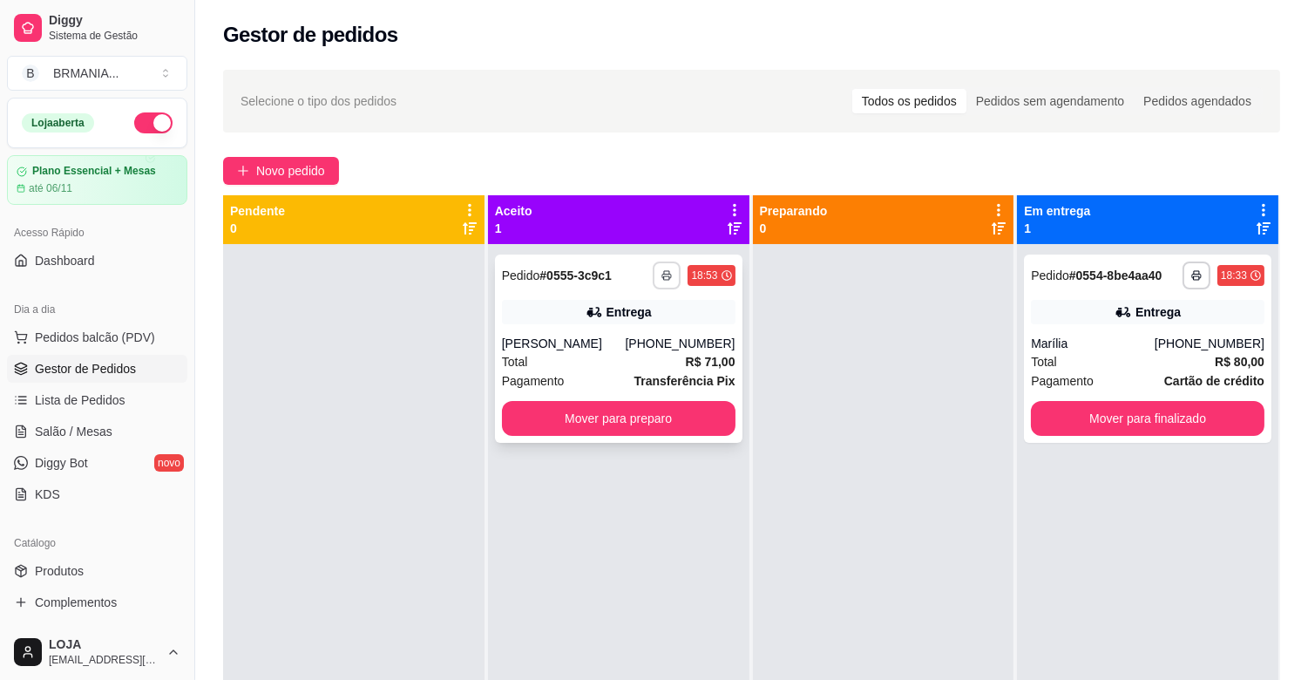
click at [655, 275] on button "button" at bounding box center [667, 275] width 28 height 28
click at [629, 322] on button "IMPRESSORA" at bounding box center [615, 335] width 122 height 27
click at [667, 282] on button "button" at bounding box center [667, 274] width 27 height 27
click at [639, 329] on button "IMPRESSORA" at bounding box center [615, 336] width 126 height 28
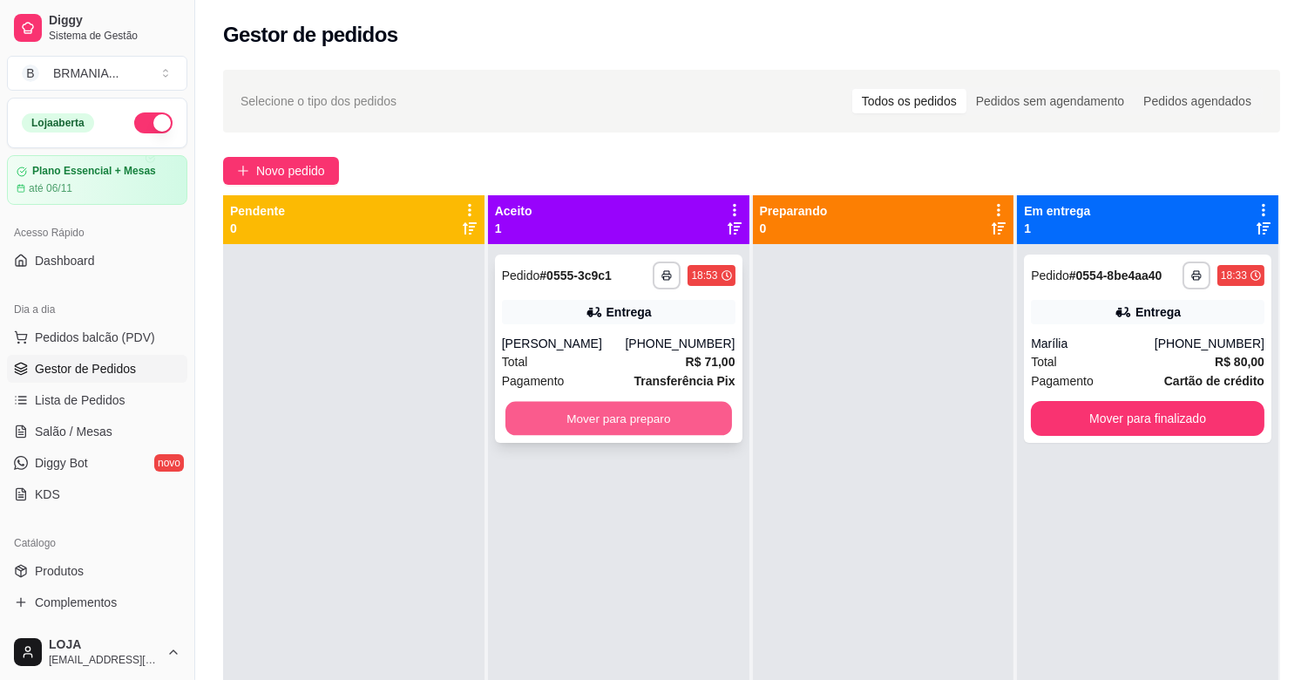
click at [640, 416] on button "Mover para preparo" at bounding box center [619, 419] width 227 height 34
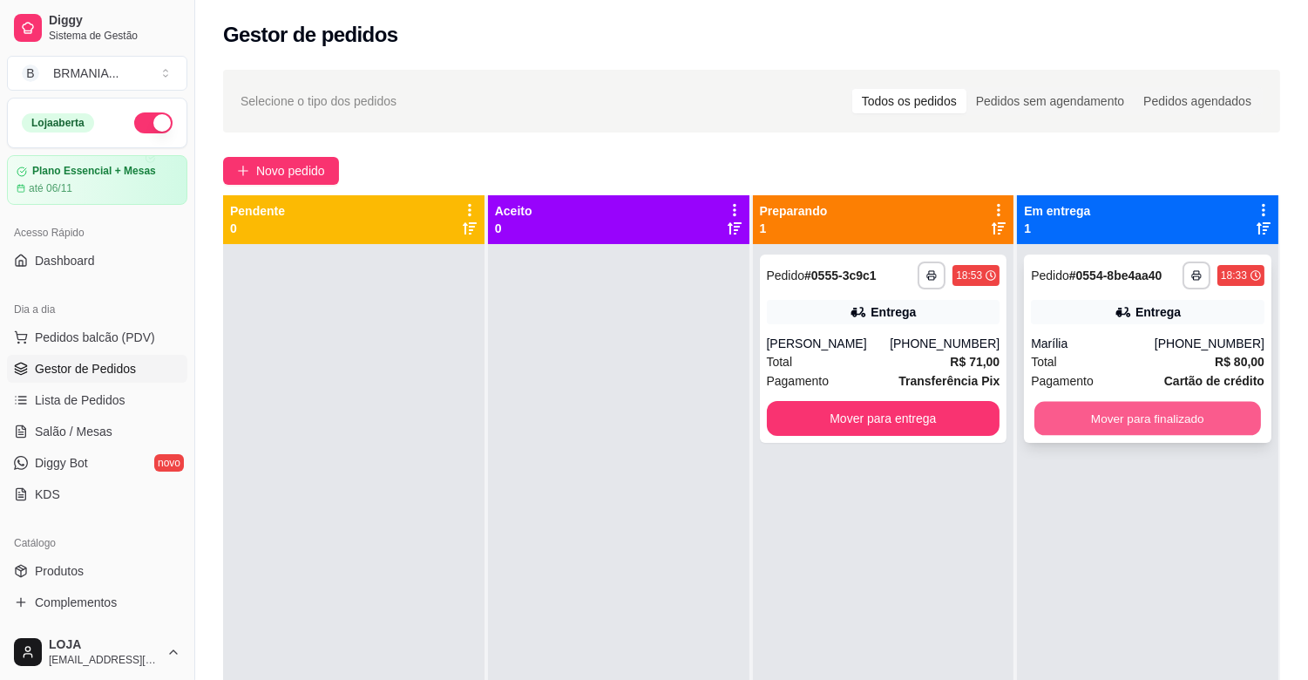
click at [1180, 422] on button "Mover para finalizado" at bounding box center [1148, 419] width 227 height 34
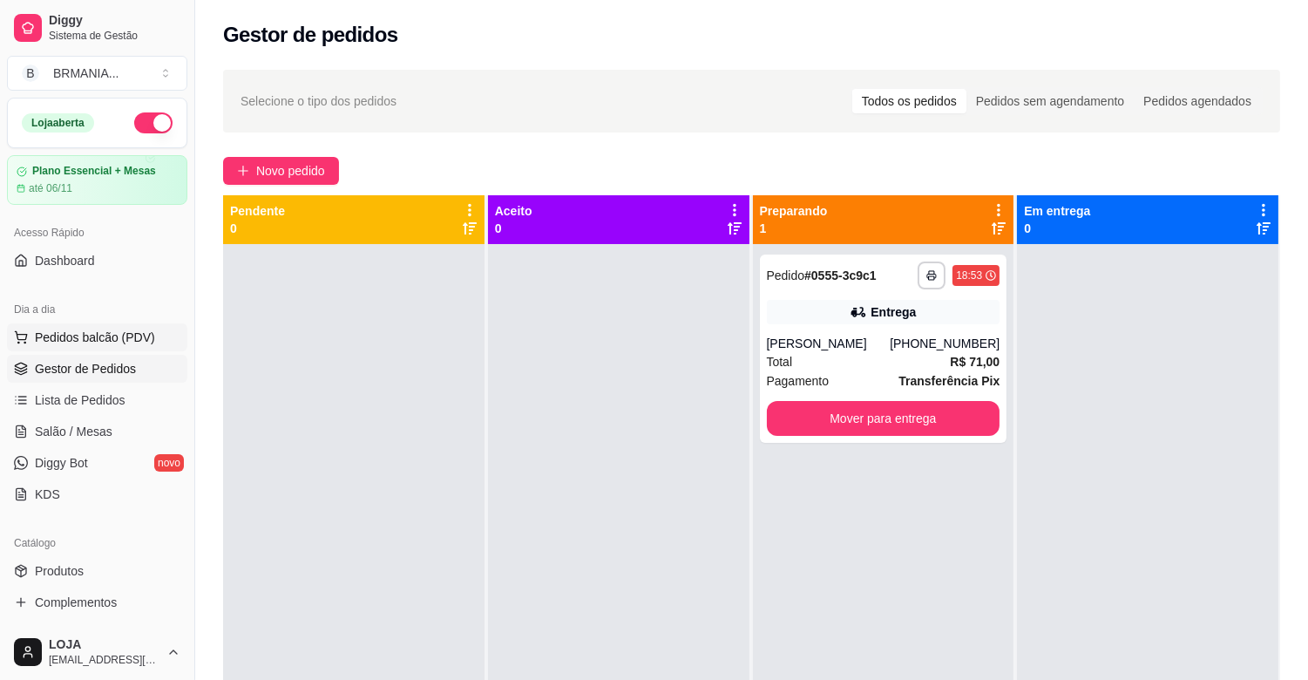
click at [146, 345] on button "Pedidos balcão (PDV)" at bounding box center [97, 337] width 180 height 28
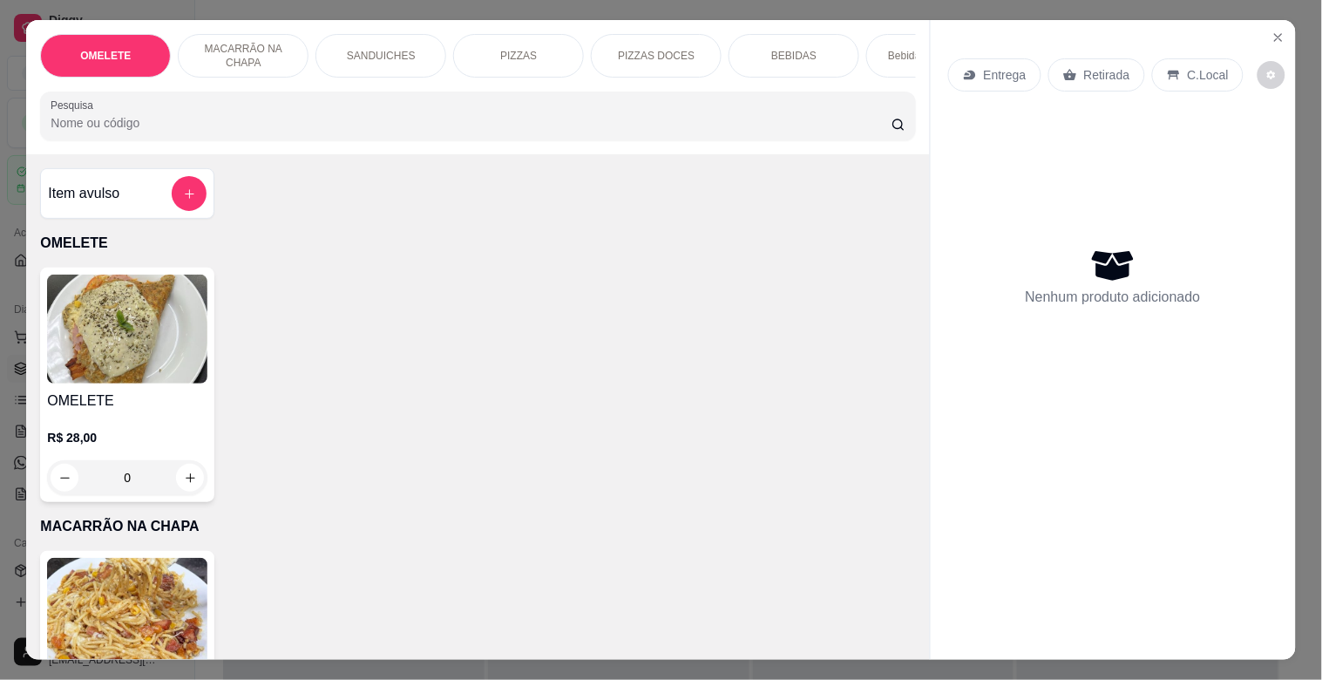
click at [280, 125] on input "Pesquisa" at bounding box center [471, 122] width 841 height 17
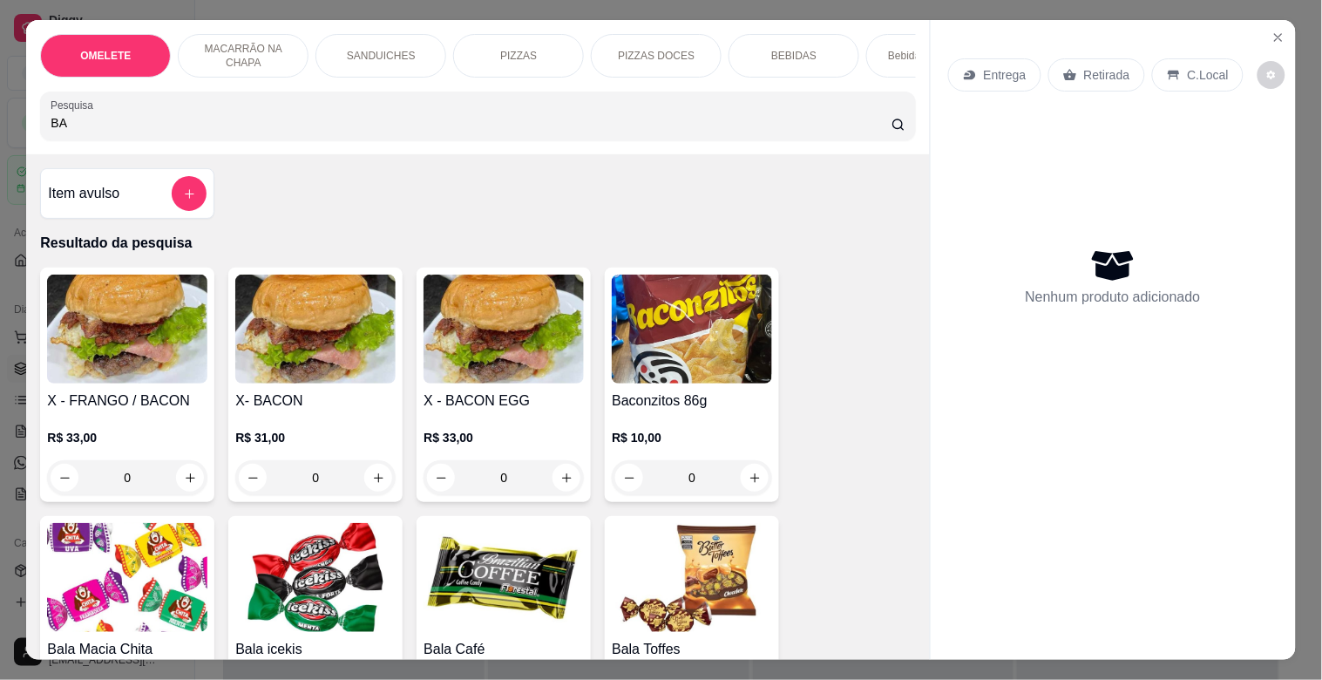
type input "BA"
click at [668, 589] on img at bounding box center [692, 577] width 160 height 109
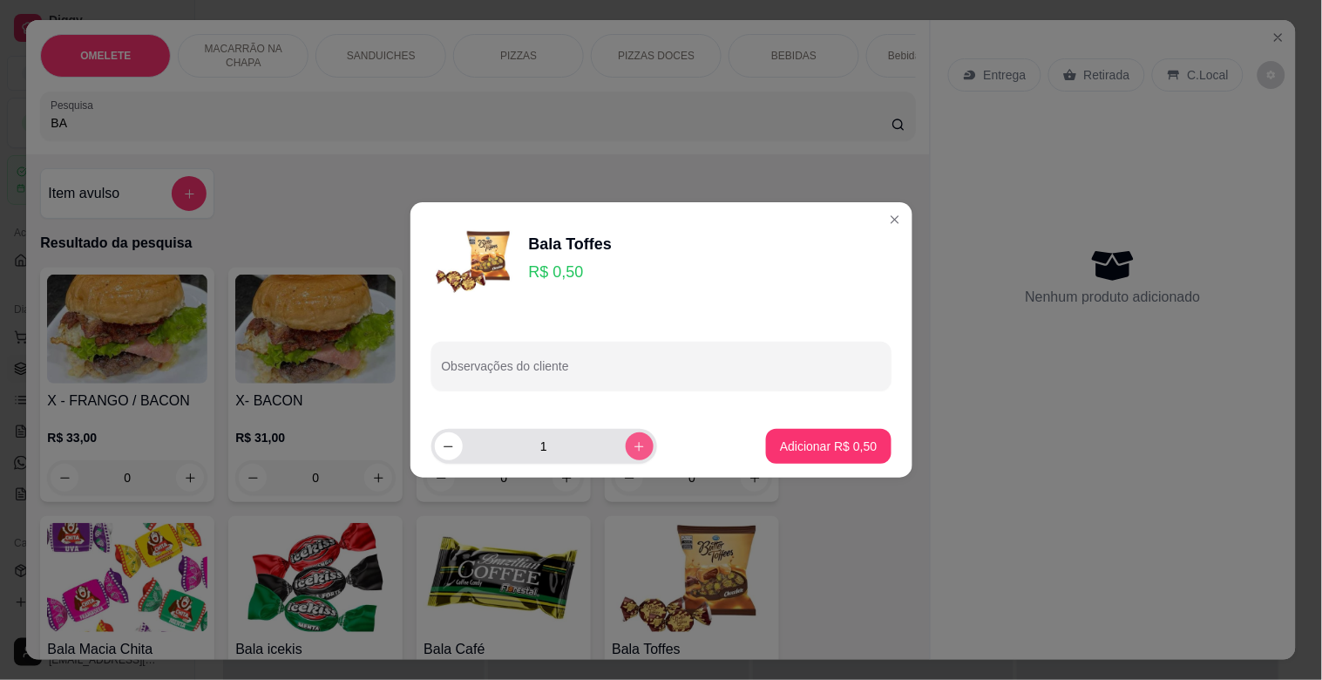
click at [633, 445] on icon "increase-product-quantity" at bounding box center [639, 446] width 13 height 13
type input "4"
click at [825, 453] on p "Adicionar R$ 2,00" at bounding box center [828, 446] width 97 height 17
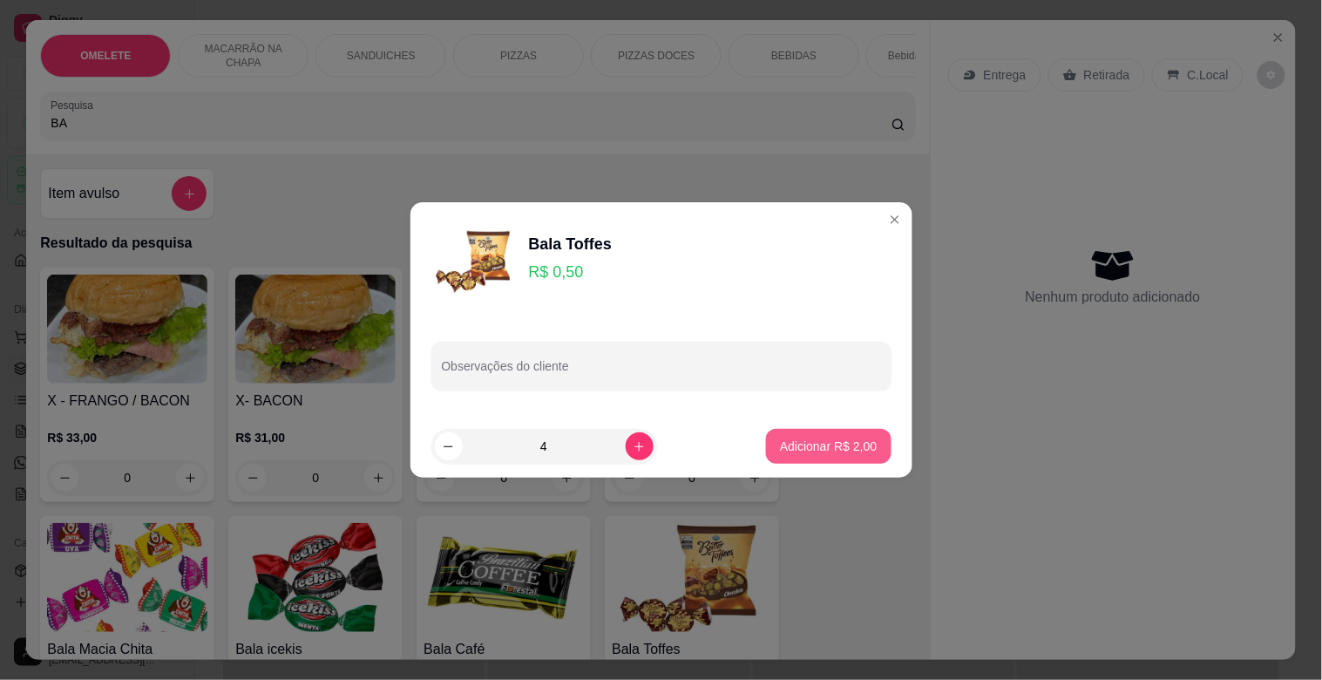
type input "4"
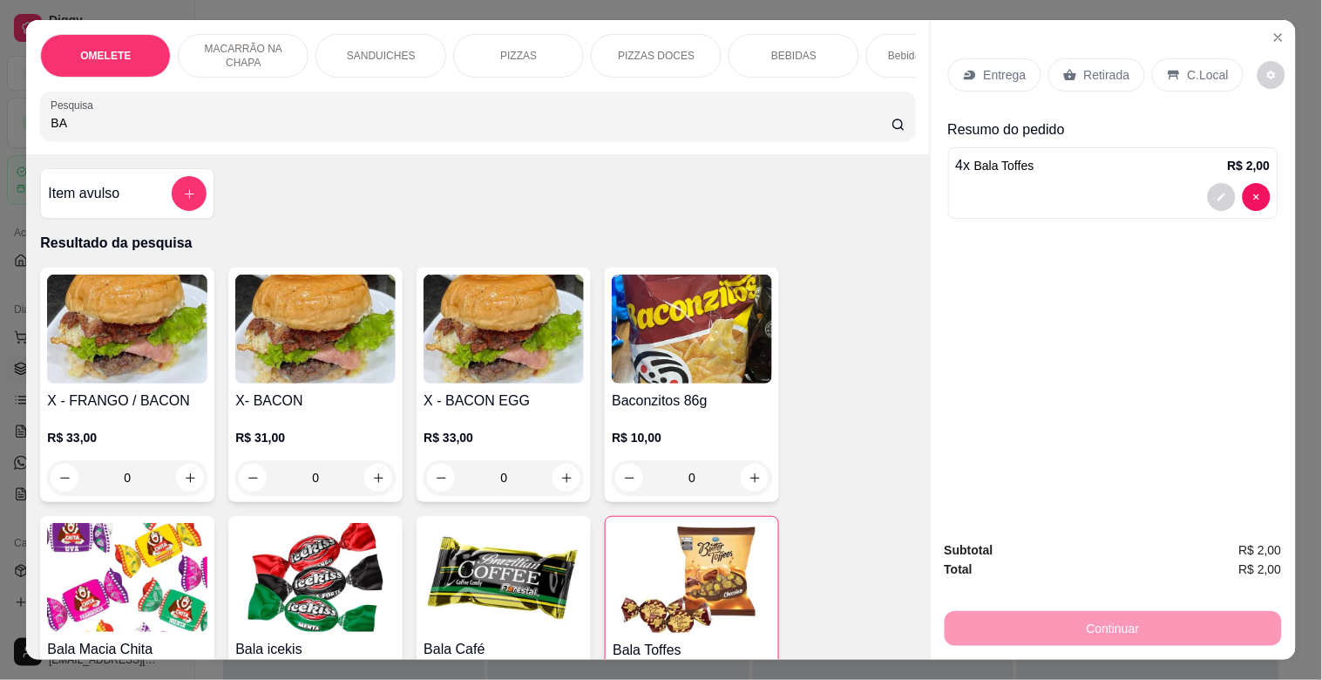
click at [1110, 58] on div "Retirada" at bounding box center [1096, 74] width 97 height 33
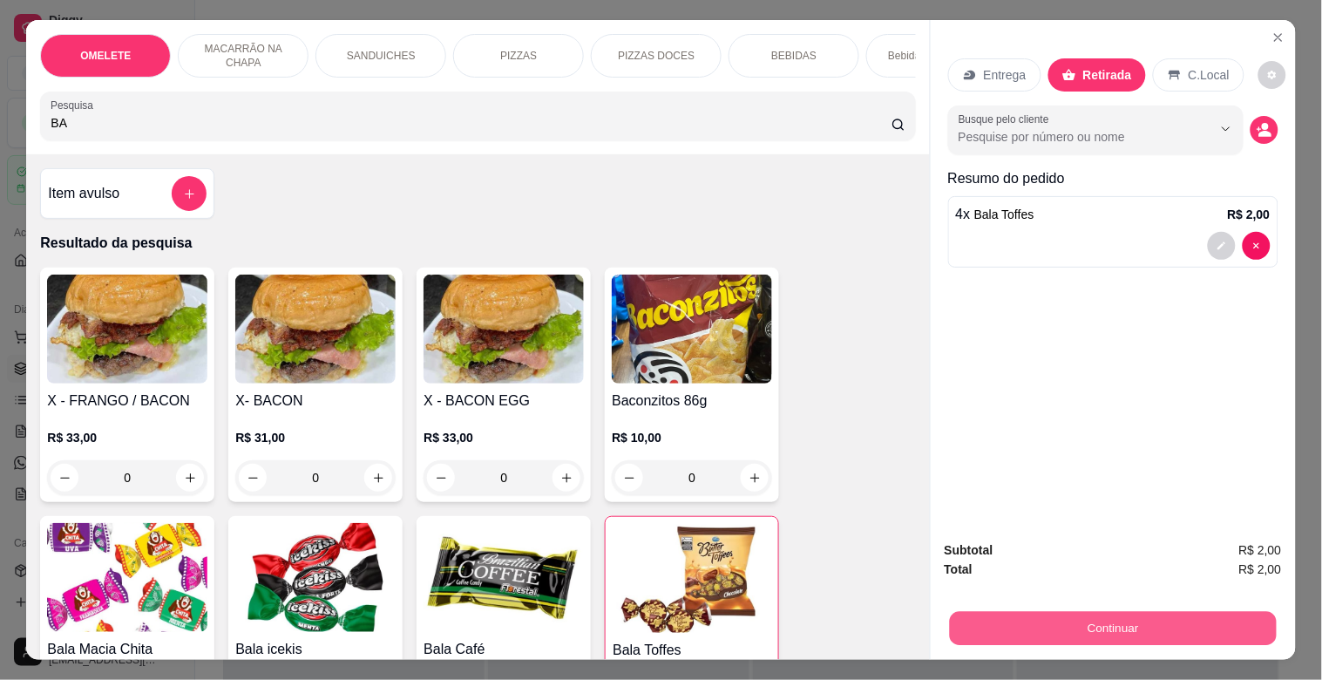
click at [1001, 615] on button "Continuar" at bounding box center [1112, 628] width 327 height 34
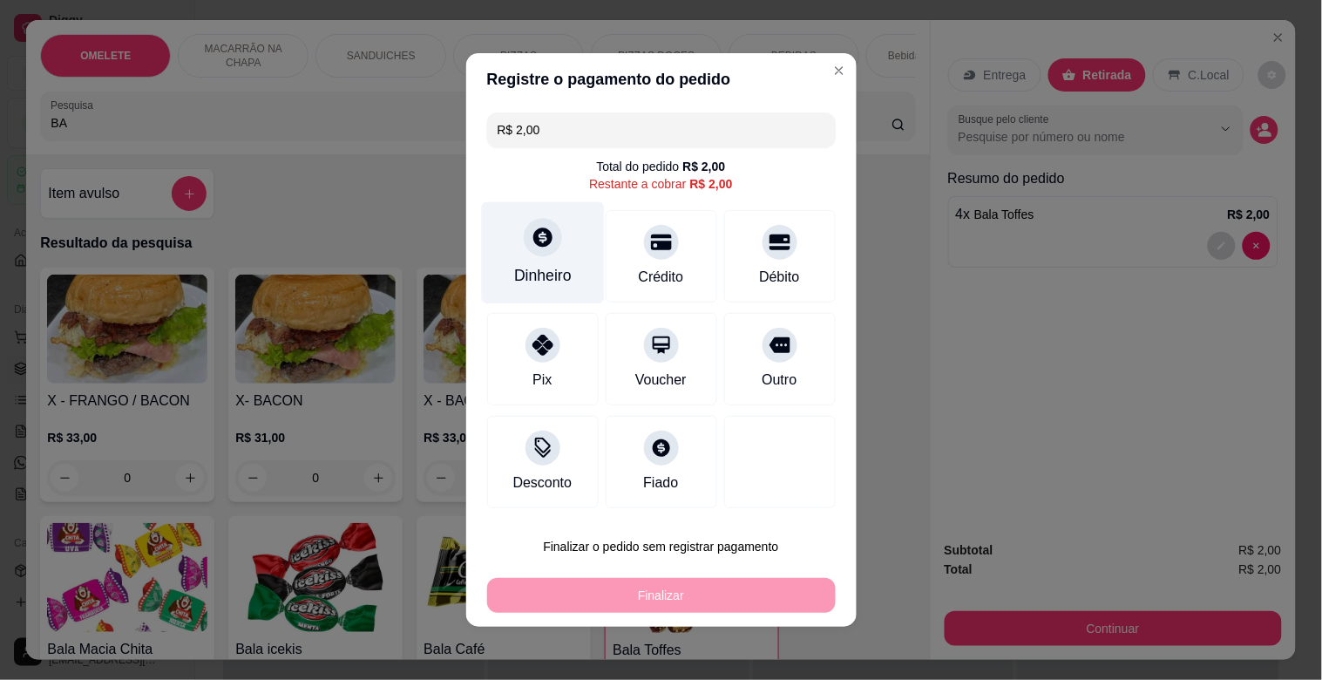
click at [531, 229] on icon at bounding box center [542, 237] width 23 height 23
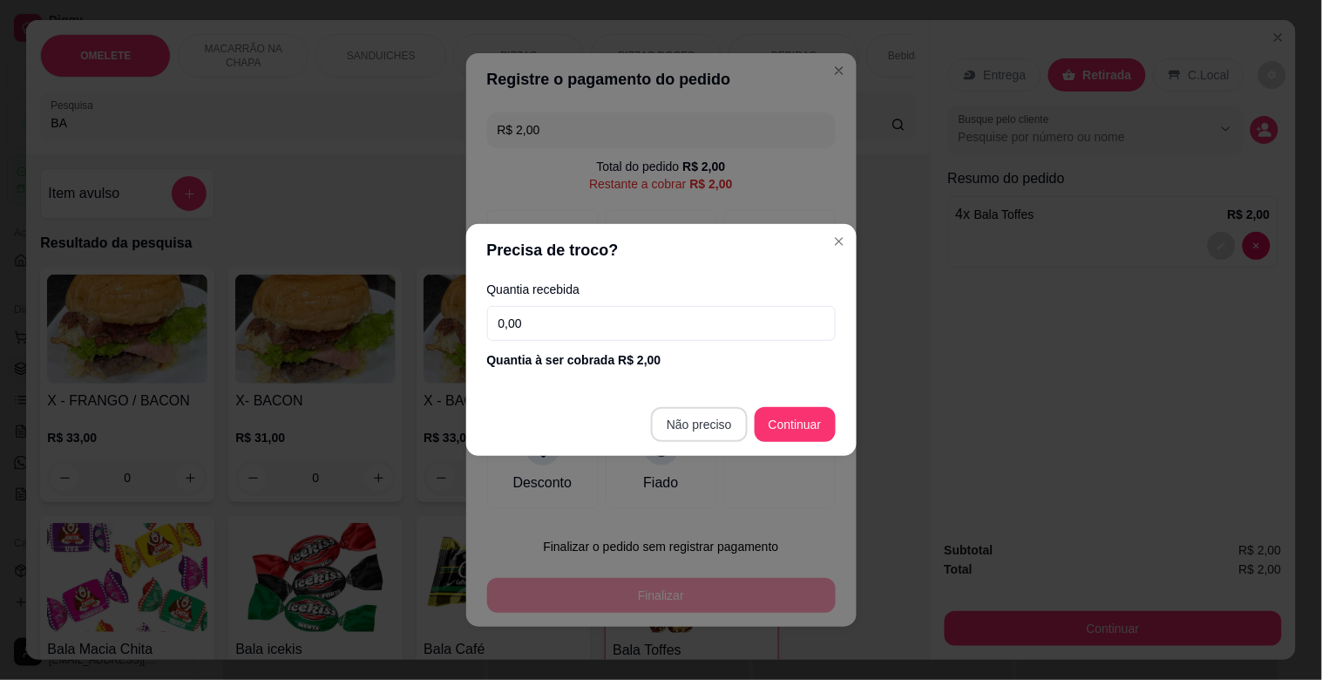
type input "R$ 0,00"
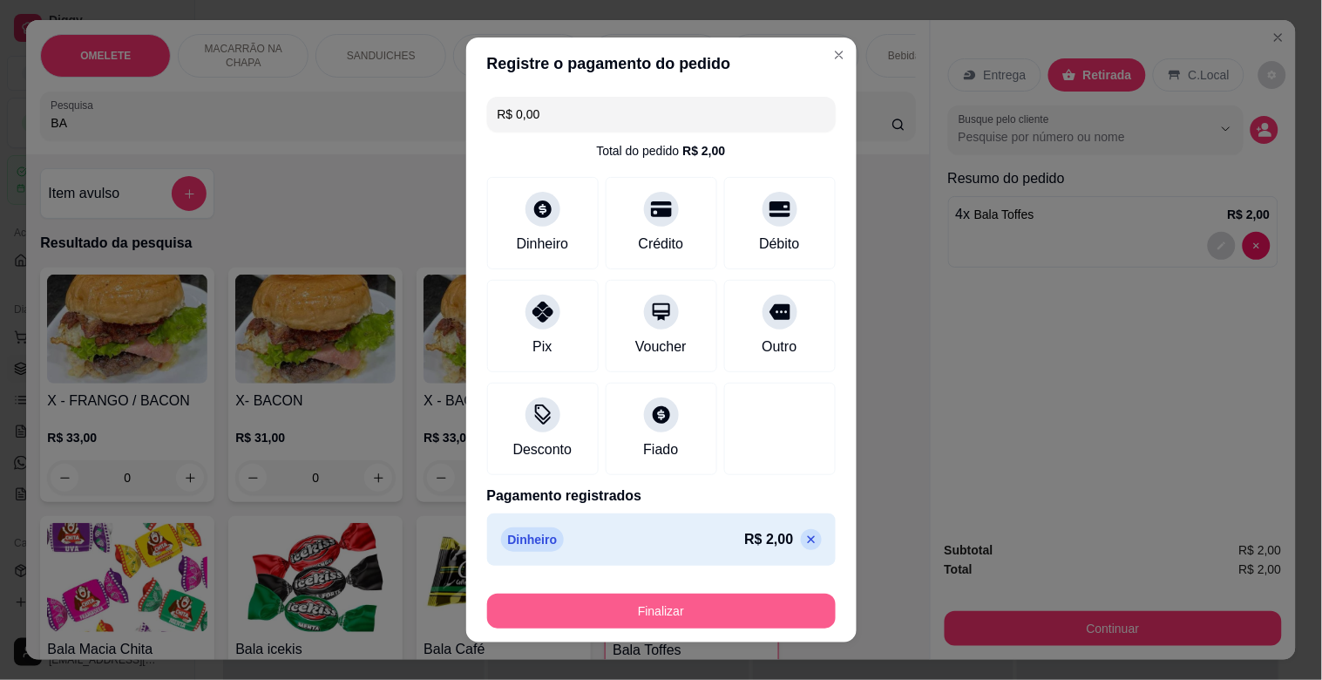
click at [722, 619] on button "Finalizar" at bounding box center [661, 611] width 349 height 35
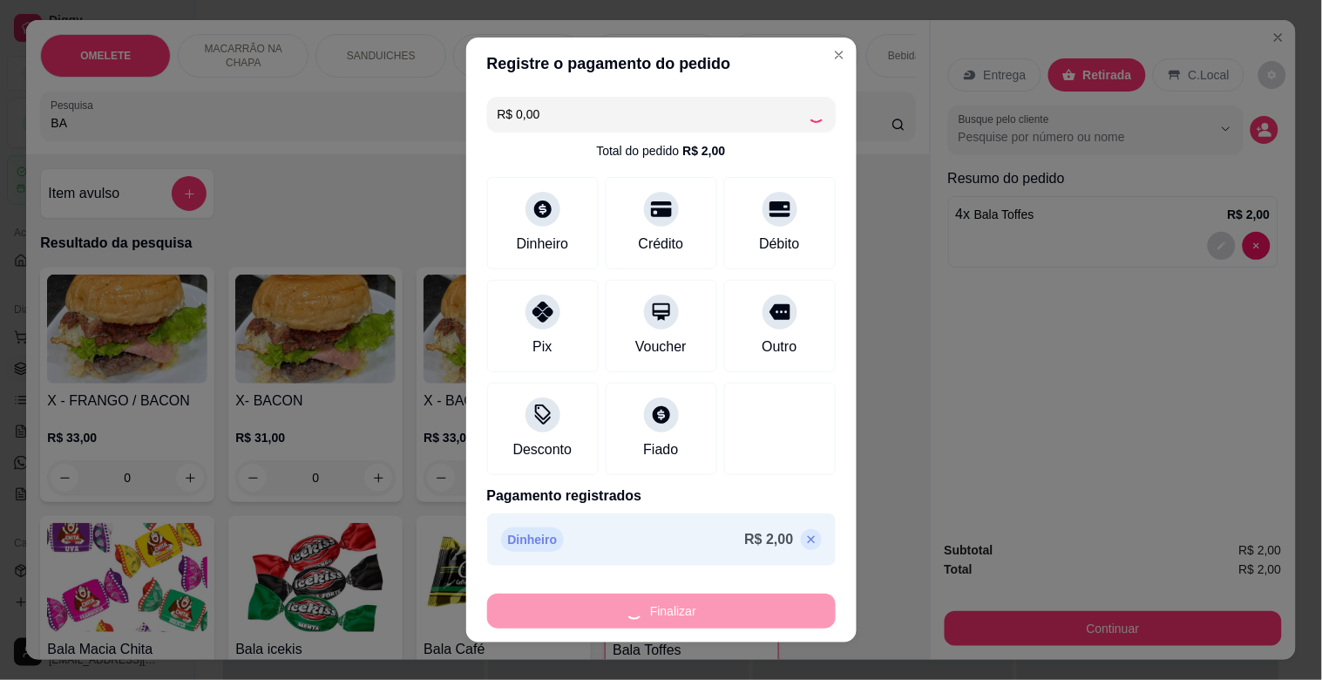
type input "0"
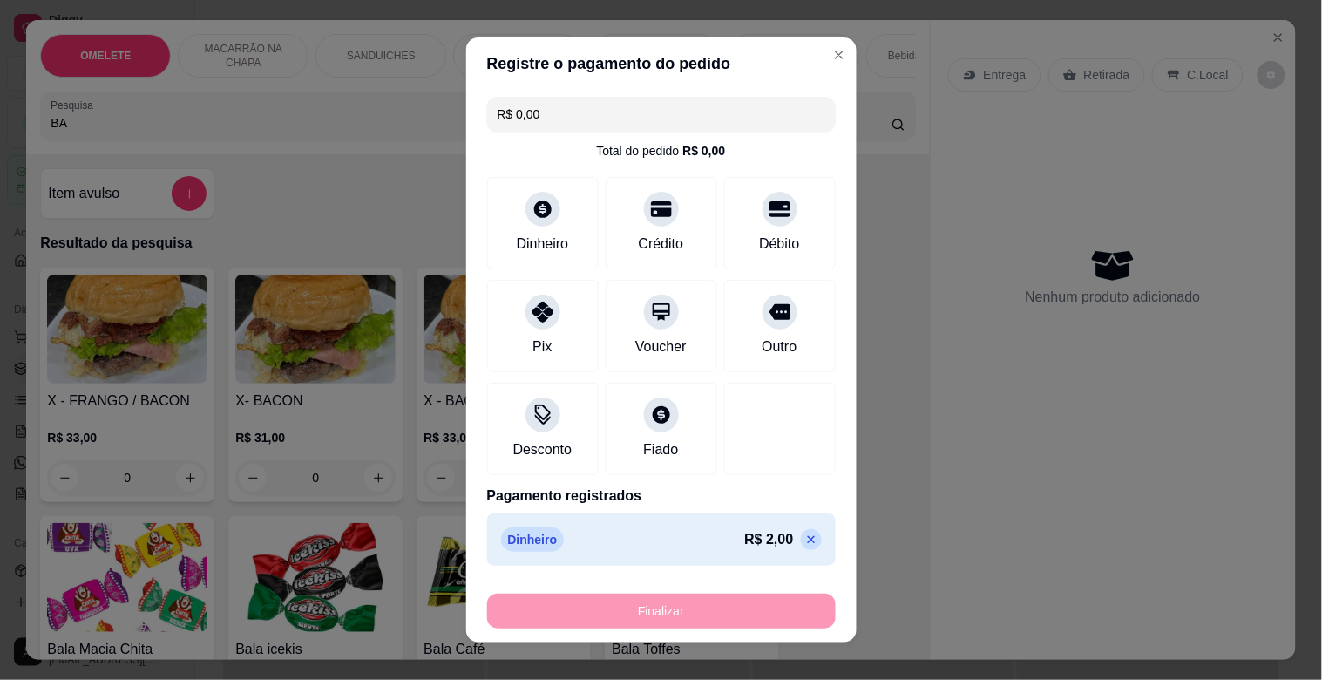
type input "-R$ 2,00"
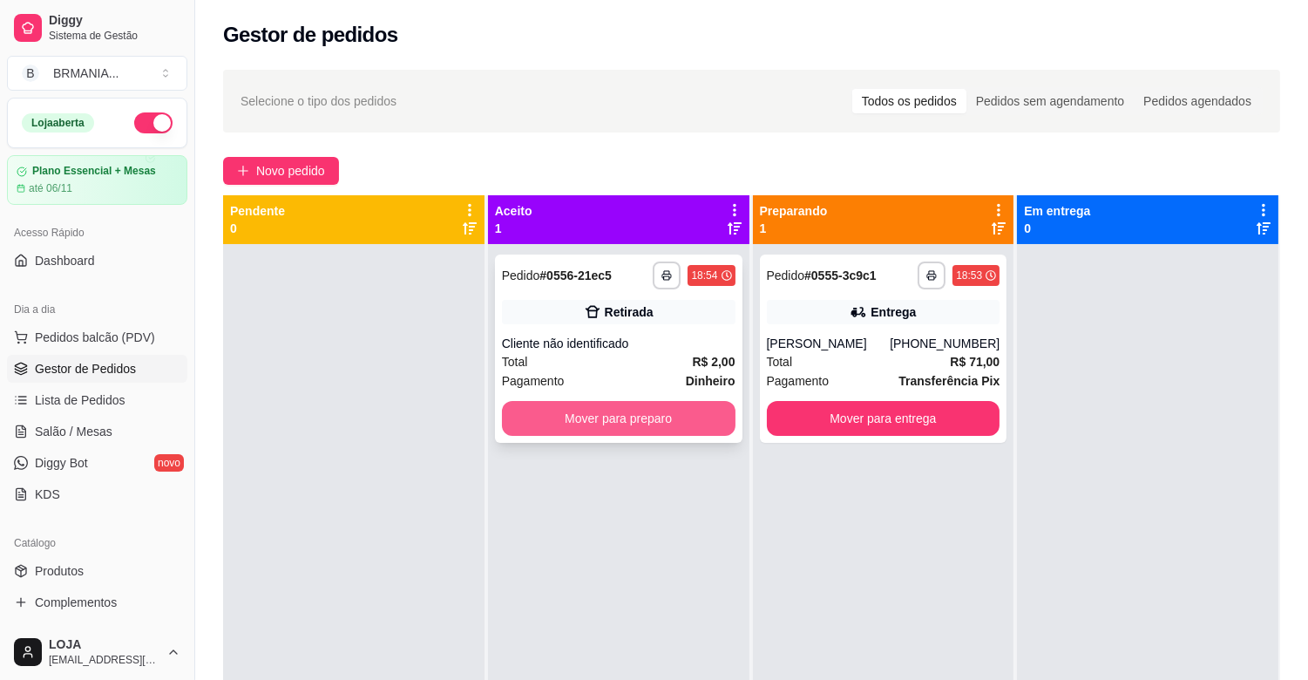
click at [633, 424] on button "Mover para preparo" at bounding box center [619, 418] width 234 height 35
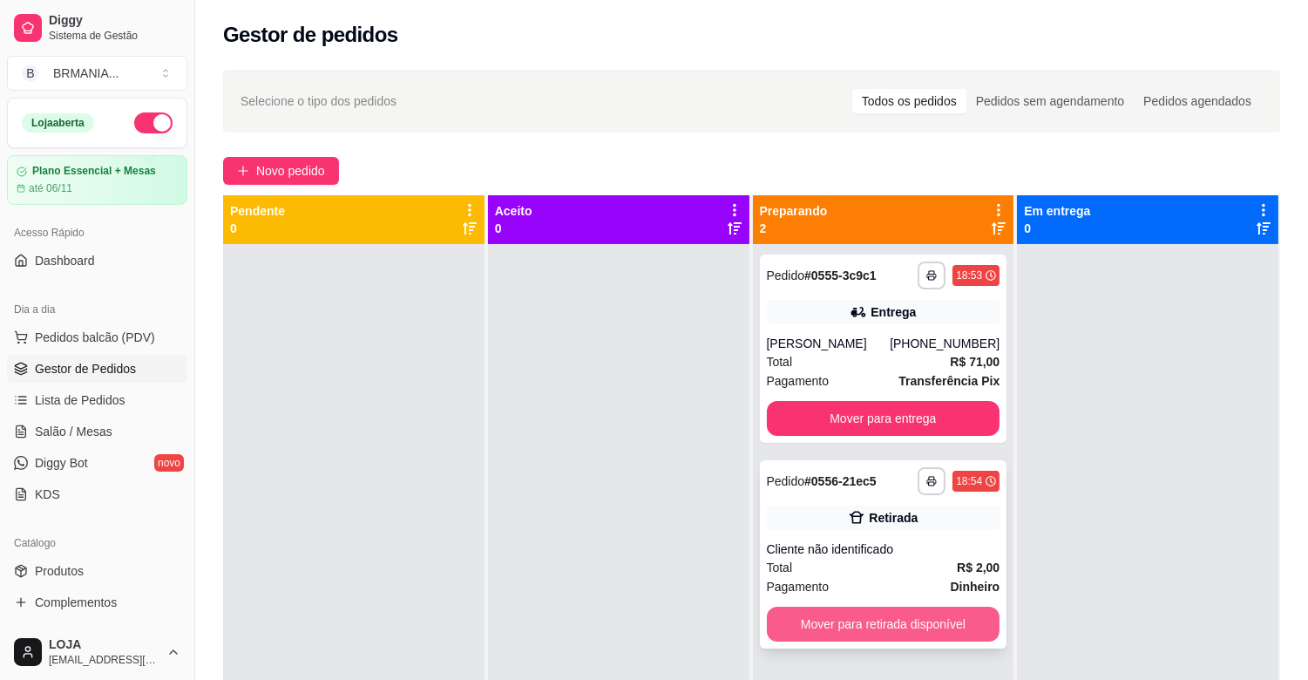
click at [832, 628] on button "Mover para retirada disponível" at bounding box center [884, 624] width 234 height 35
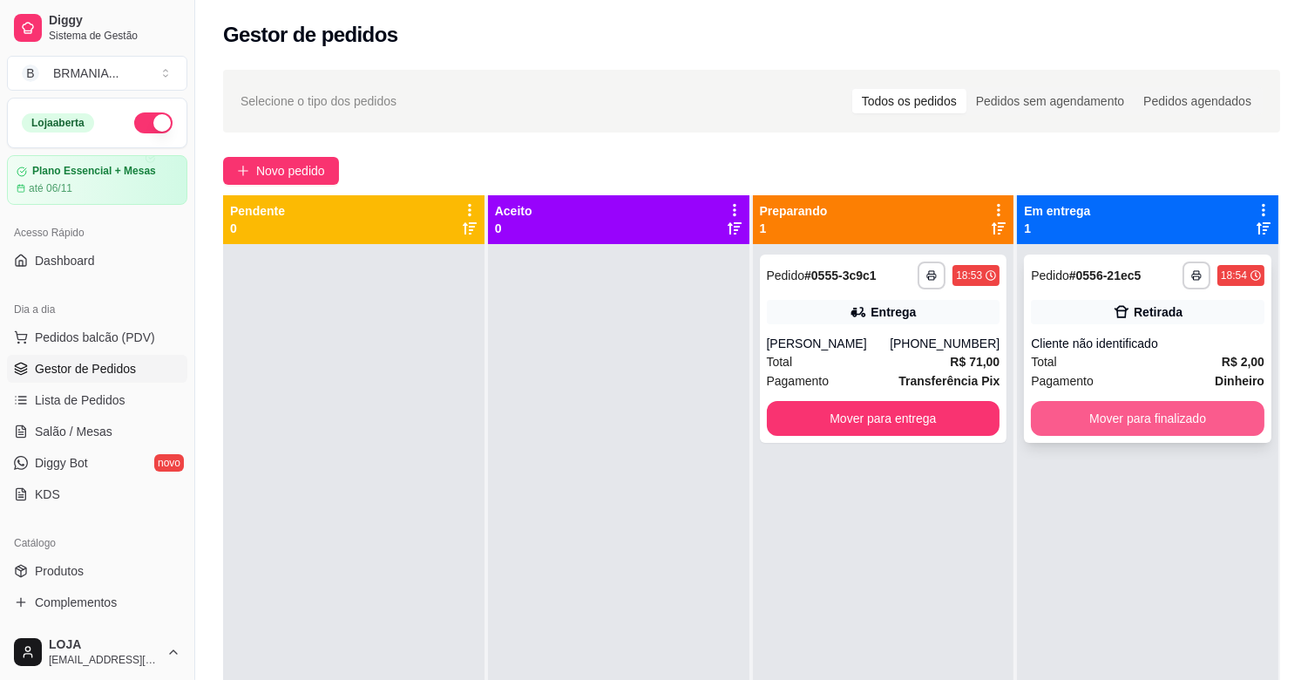
click at [1102, 406] on button "Mover para finalizado" at bounding box center [1148, 418] width 234 height 35
click at [1102, 406] on div "Mover para finalizado" at bounding box center [1148, 418] width 234 height 35
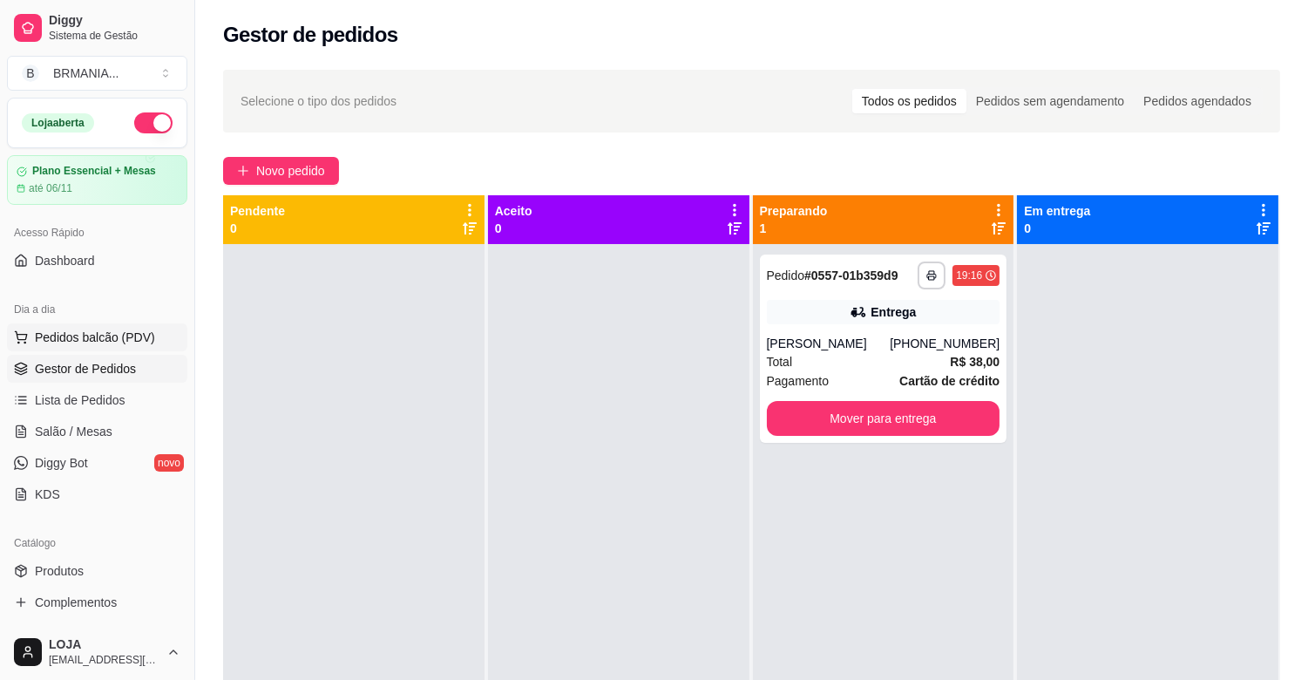
click at [70, 343] on span "Pedidos balcão (PDV)" at bounding box center [95, 337] width 120 height 17
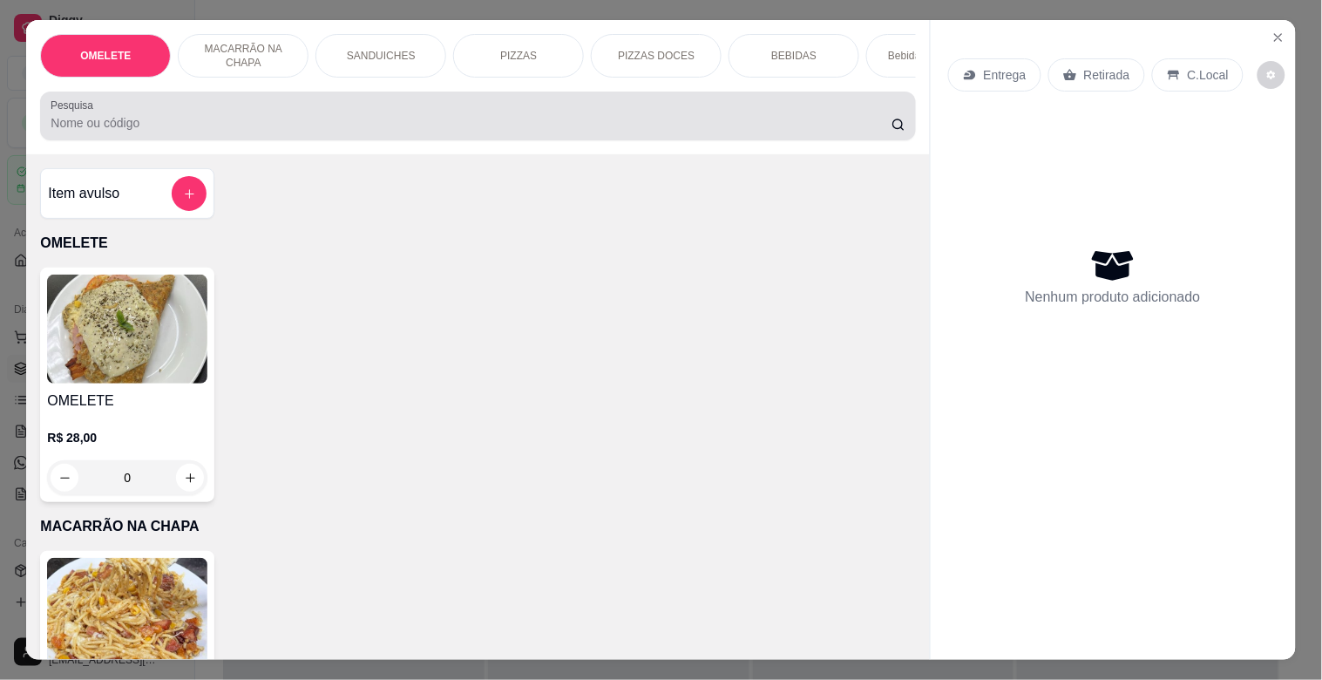
click at [276, 128] on input "Pesquisa" at bounding box center [471, 122] width 841 height 17
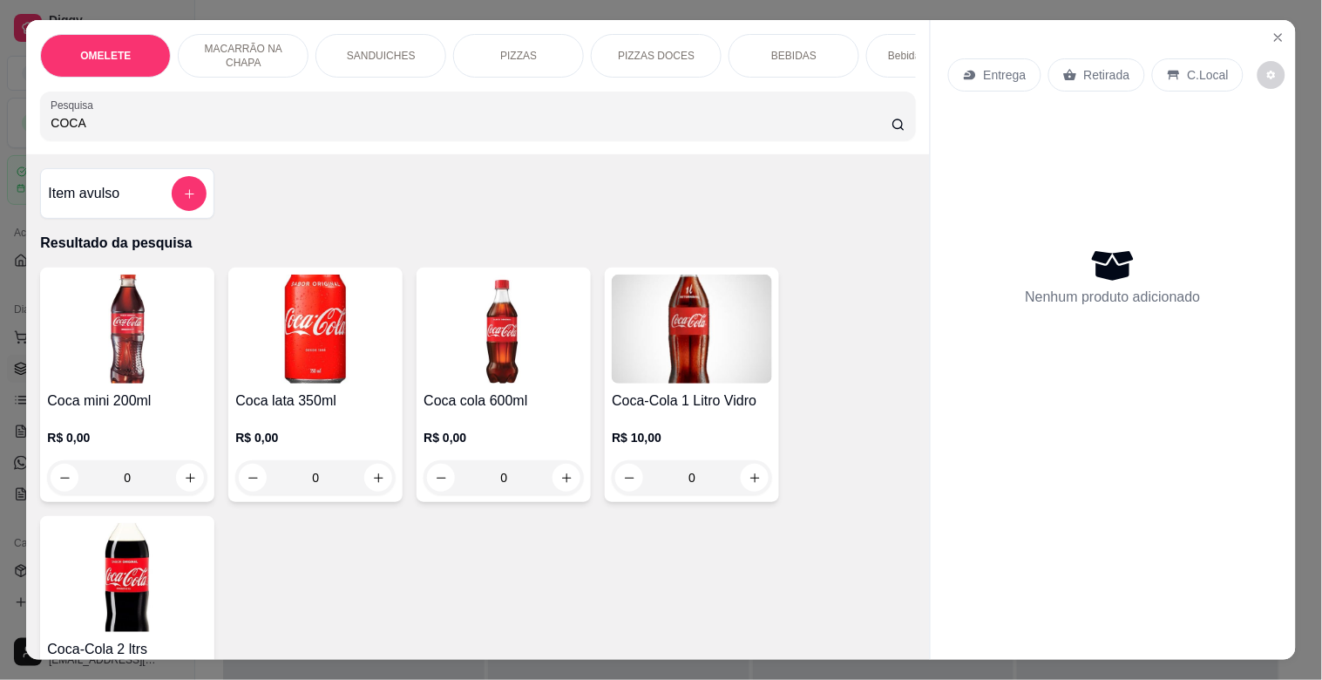
type input "COCA"
click at [133, 582] on img at bounding box center [127, 577] width 160 height 109
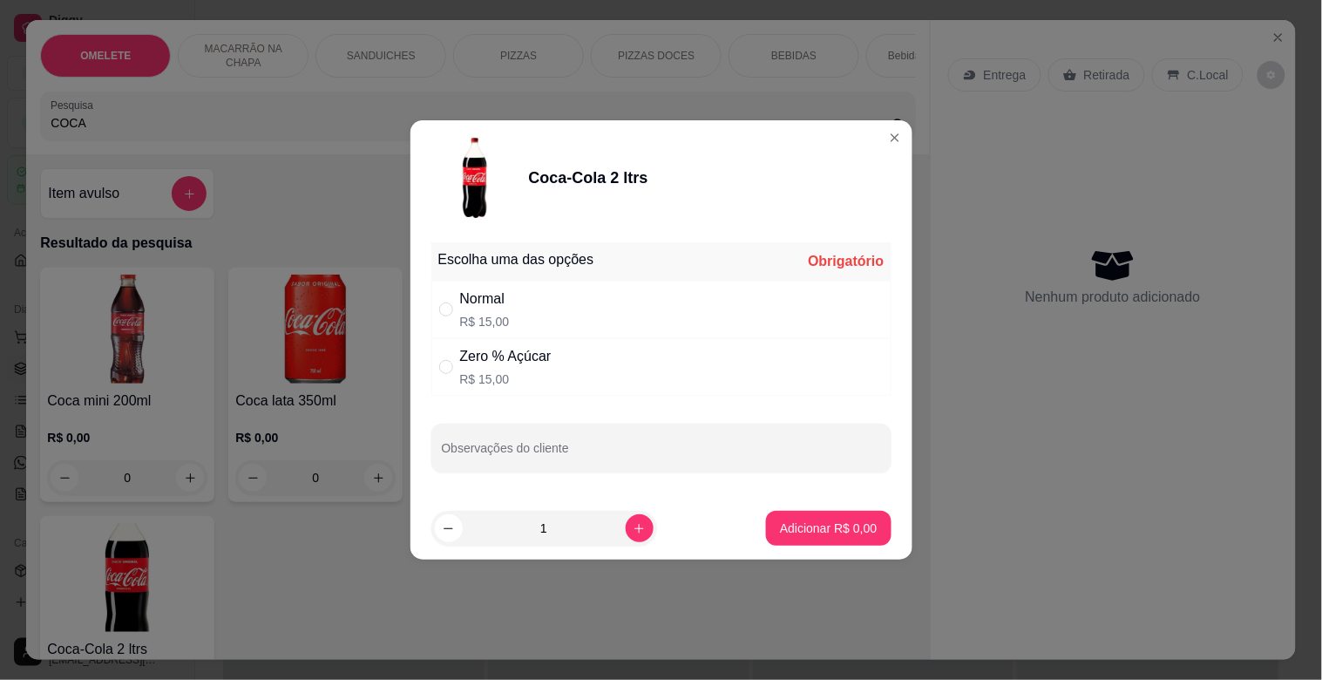
drag, startPoint x: 535, startPoint y: 299, endPoint x: 575, endPoint y: 315, distance: 43.1
click at [546, 298] on div "Normal R$ 15,00" at bounding box center [661, 310] width 460 height 58
radio input "true"
click at [830, 535] on p "Adicionar R$ 15,00" at bounding box center [825, 527] width 101 height 17
type input "1"
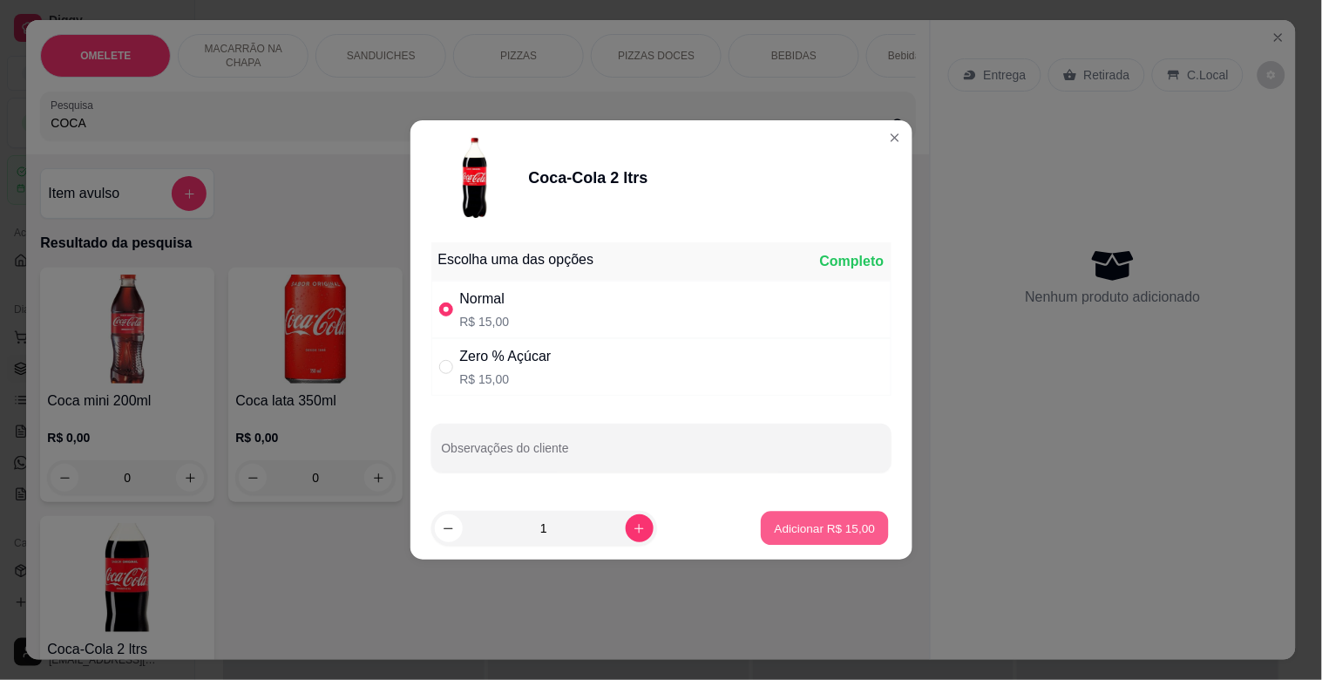
type input "1"
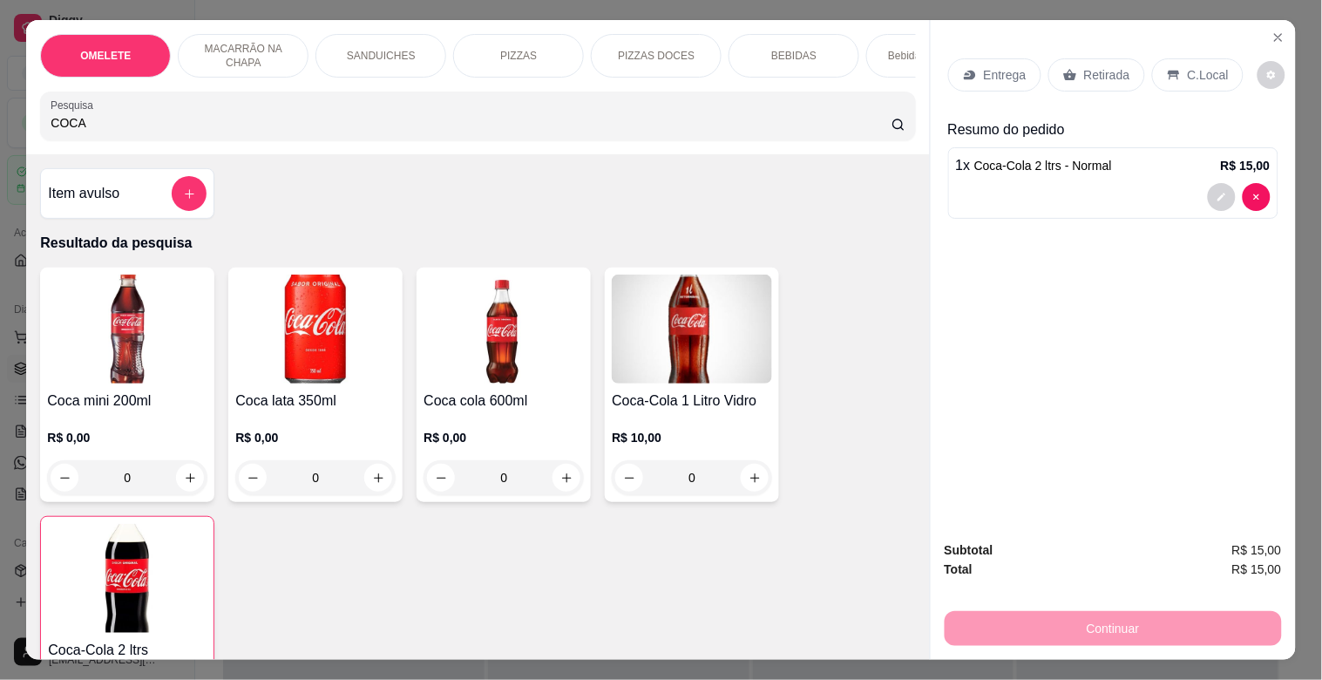
click at [1114, 67] on p "Retirada" at bounding box center [1107, 74] width 46 height 17
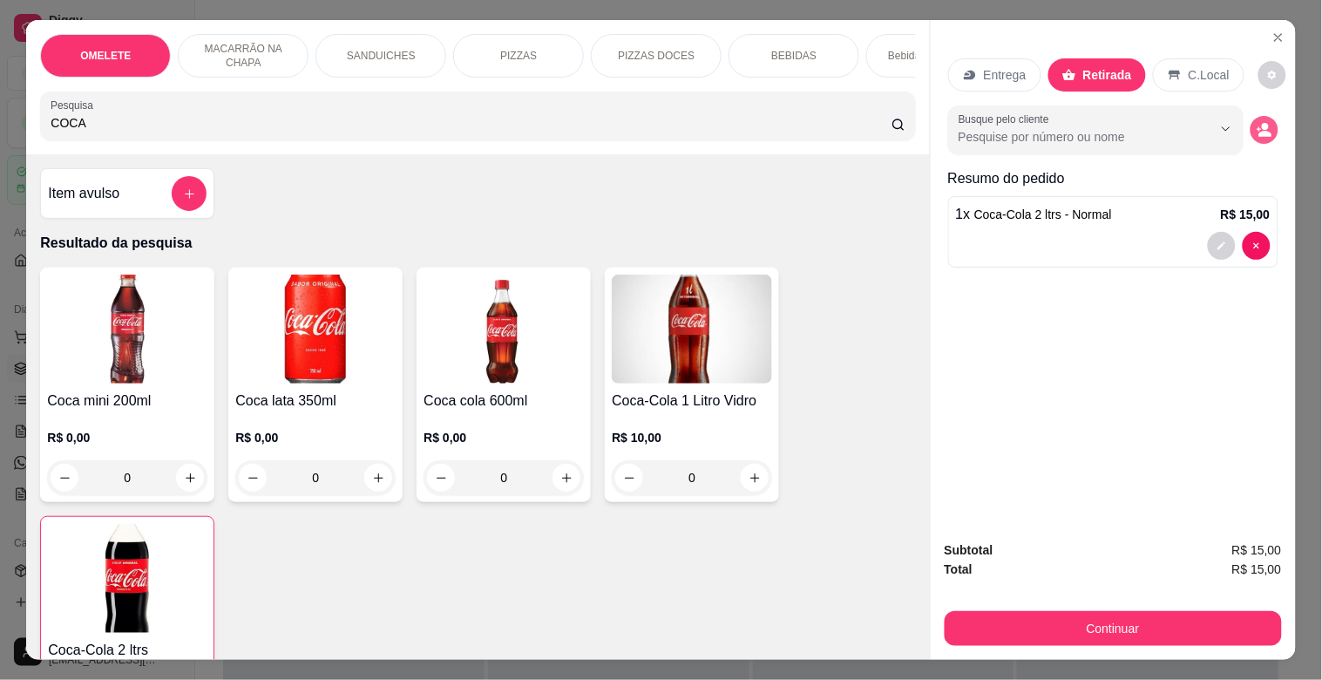
click at [1262, 116] on button "decrease-product-quantity" at bounding box center [1265, 130] width 28 height 28
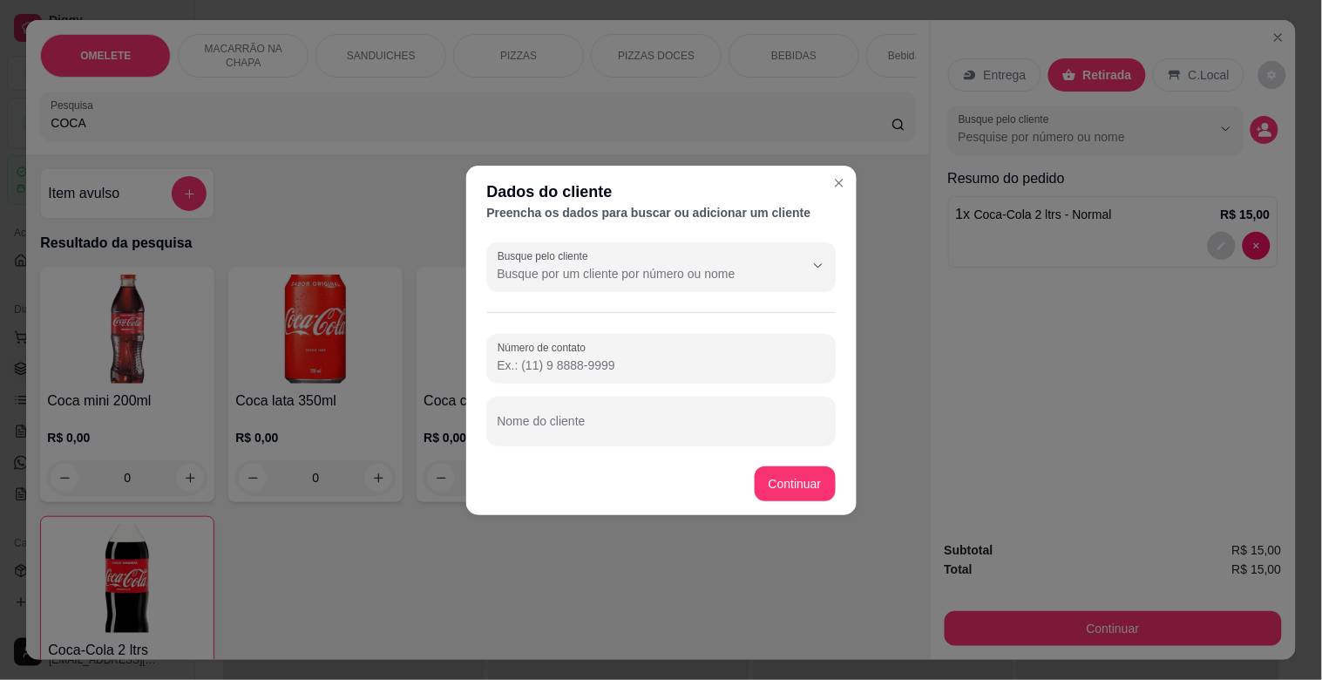
click at [645, 455] on footer "Continuar" at bounding box center [661, 483] width 390 height 63
click at [634, 427] on input "Nome do cliente" at bounding box center [662, 427] width 328 height 17
type input "VALINHO"
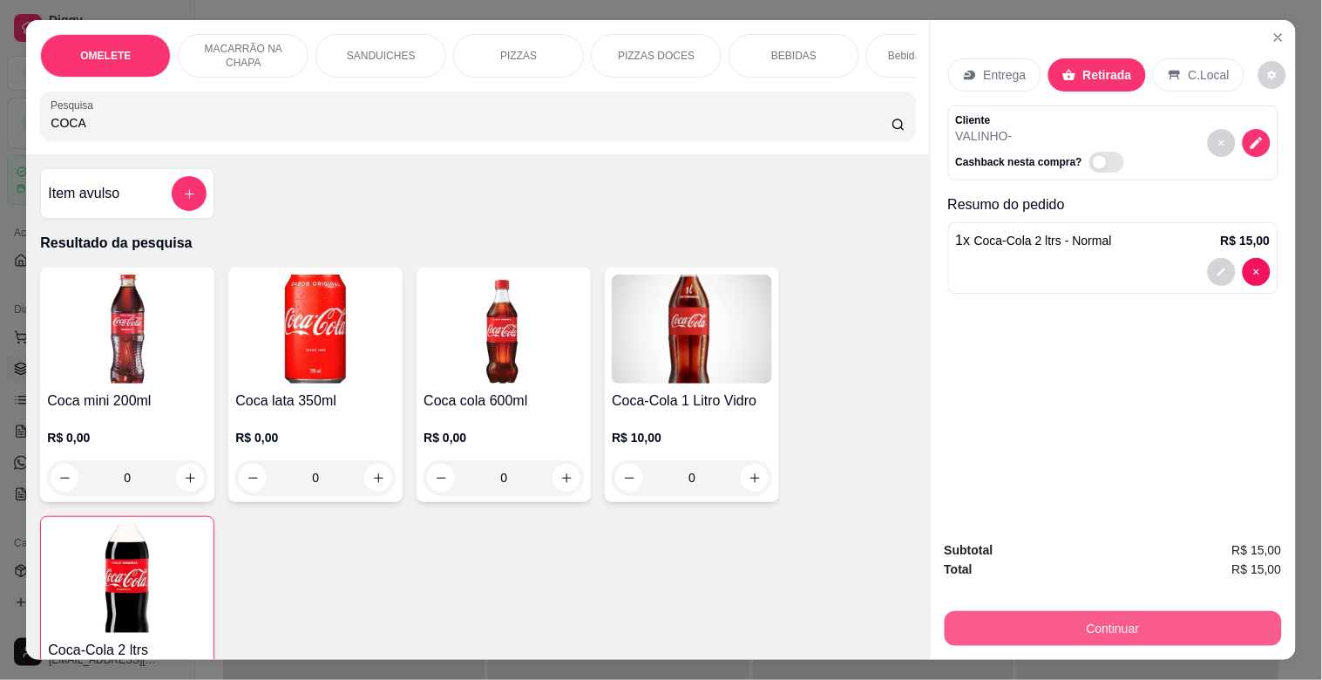
click at [1130, 621] on button "Continuar" at bounding box center [1113, 628] width 337 height 35
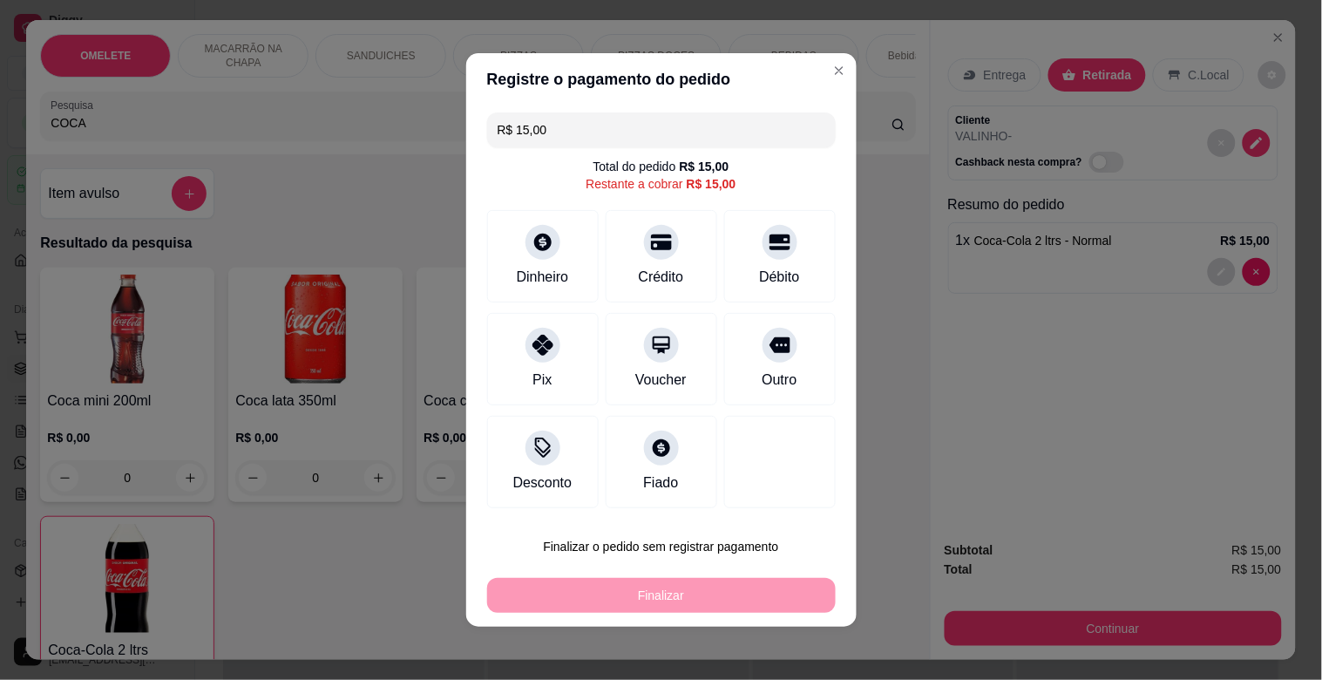
drag, startPoint x: 543, startPoint y: 125, endPoint x: 419, endPoint y: 137, distance: 124.4
click at [419, 137] on div "Registre o pagamento do pedido R$ 15,00 Total do pedido R$ 15,00 Restante a cob…" at bounding box center [661, 340] width 1322 height 680
click at [772, 382] on div "Outro" at bounding box center [779, 378] width 38 height 23
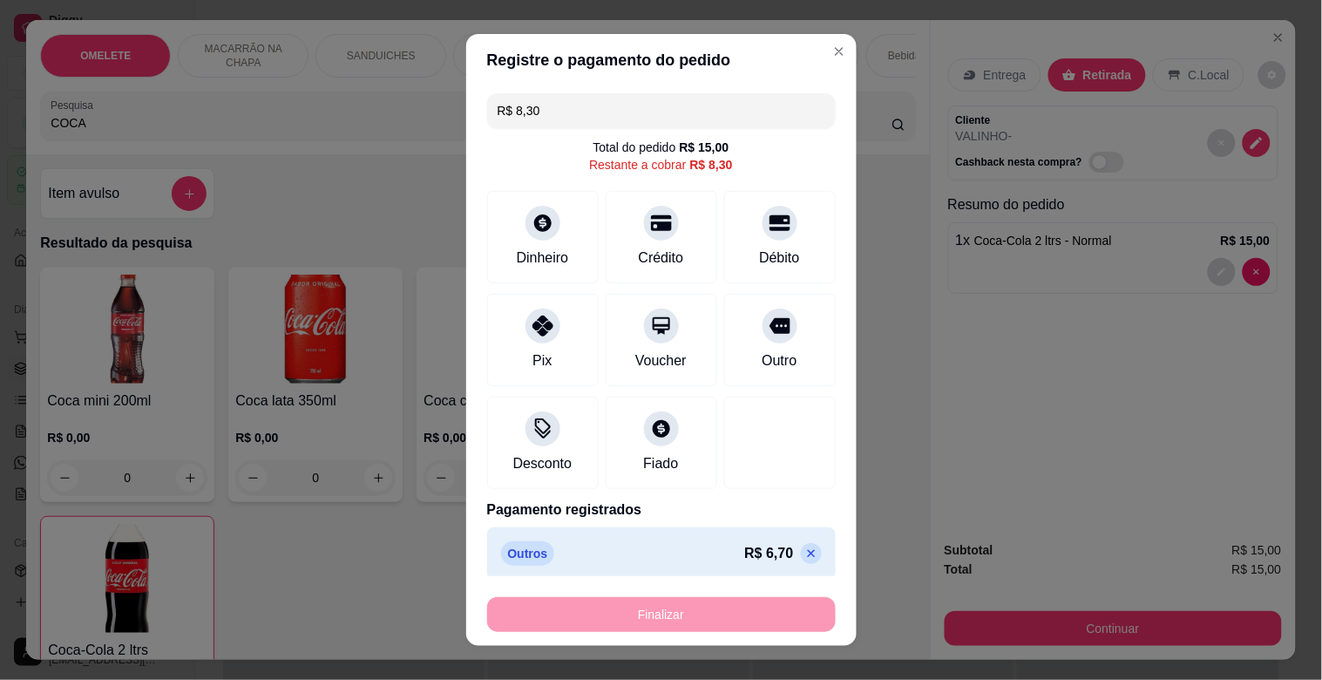
drag, startPoint x: 545, startPoint y: 113, endPoint x: 472, endPoint y: 119, distance: 72.5
click at [478, 119] on div "R$ 8,30 Total do pedido R$ 15,00 Restante a cobrar R$ 8,30 Dinheiro Crédito Déb…" at bounding box center [661, 331] width 390 height 490
click at [541, 236] on div "Dinheiro" at bounding box center [542, 234] width 123 height 102
type input "R$ 2,80"
